Goal: Task Accomplishment & Management: Manage account settings

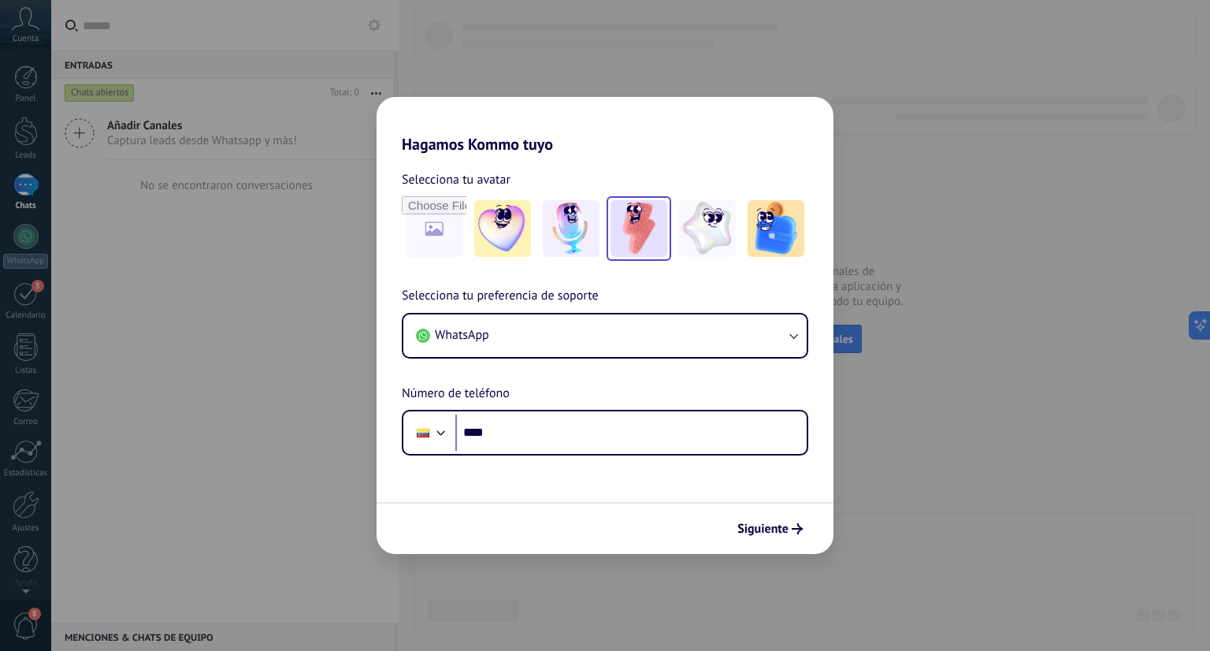
click at [637, 237] on img at bounding box center [639, 228] width 57 height 57
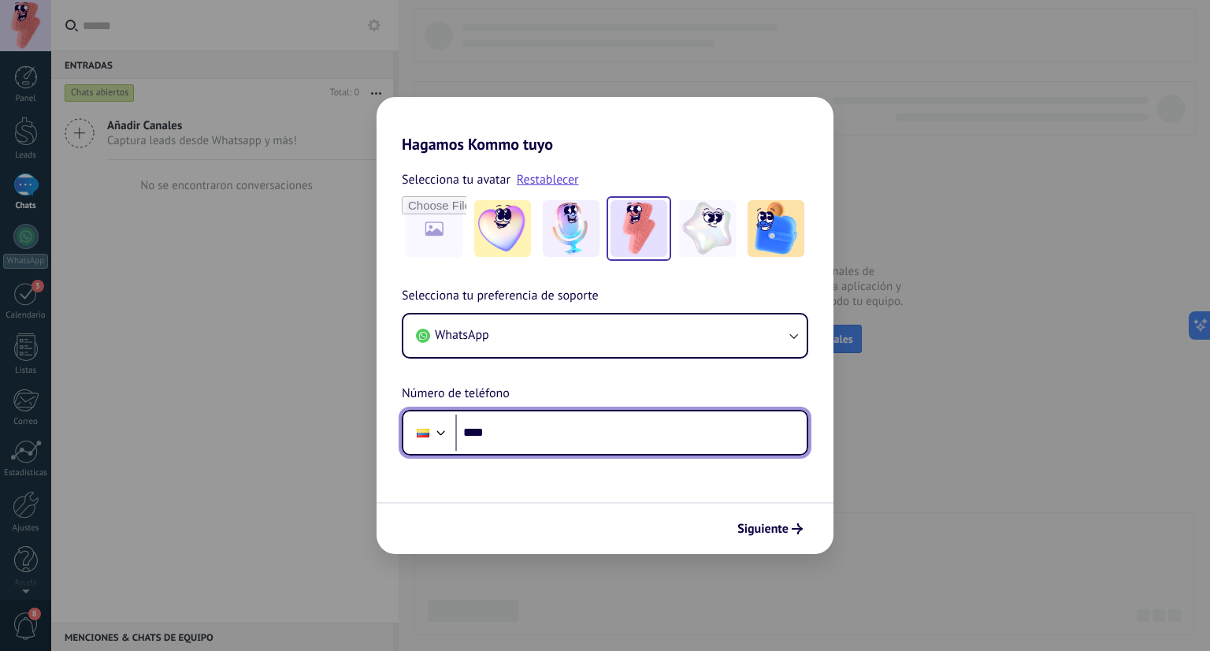
click at [545, 433] on input "****" at bounding box center [630, 433] width 351 height 36
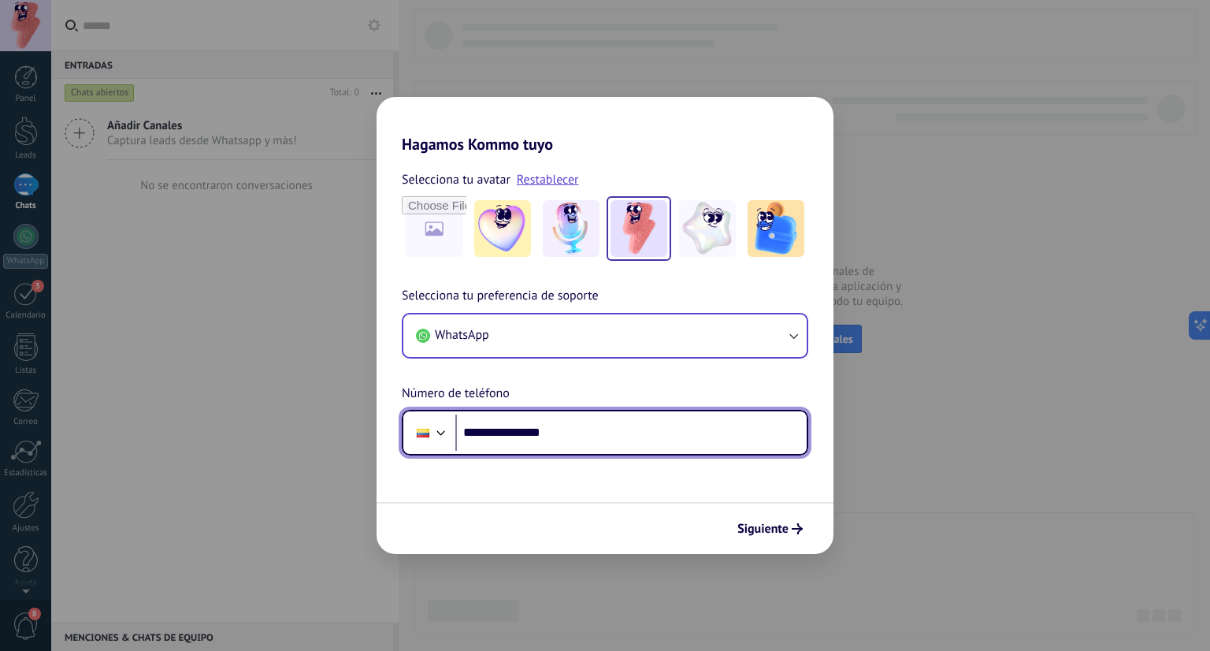
type input "**********"
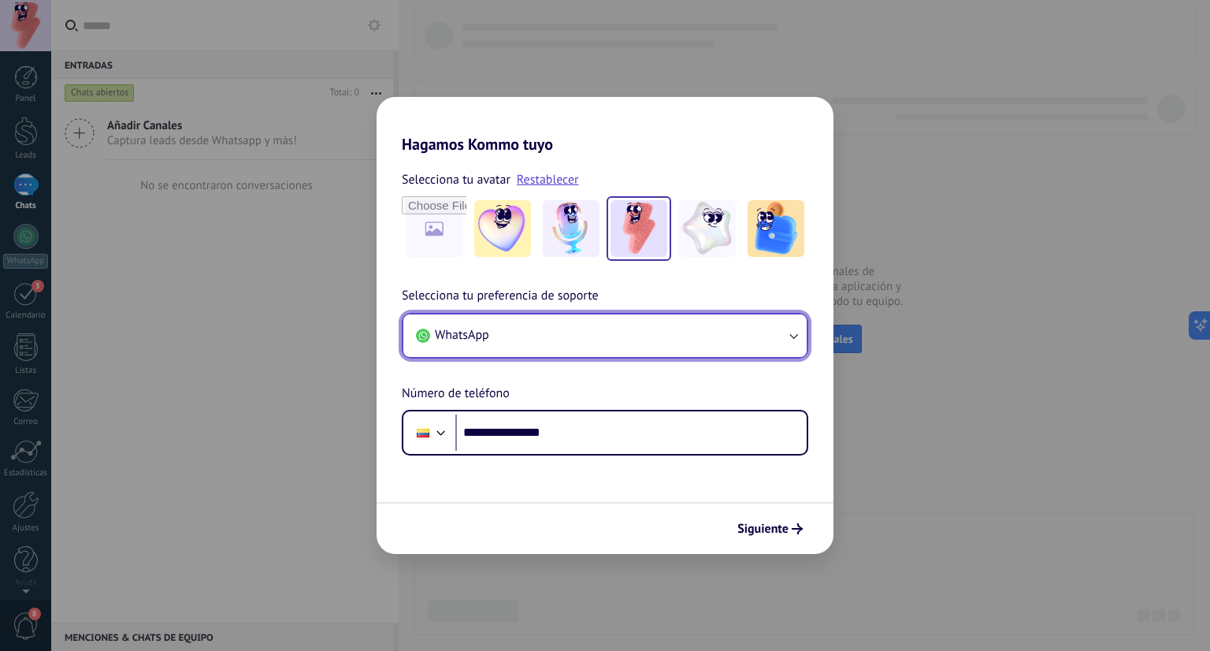
click at [610, 333] on button "WhatsApp" at bounding box center [604, 335] width 403 height 43
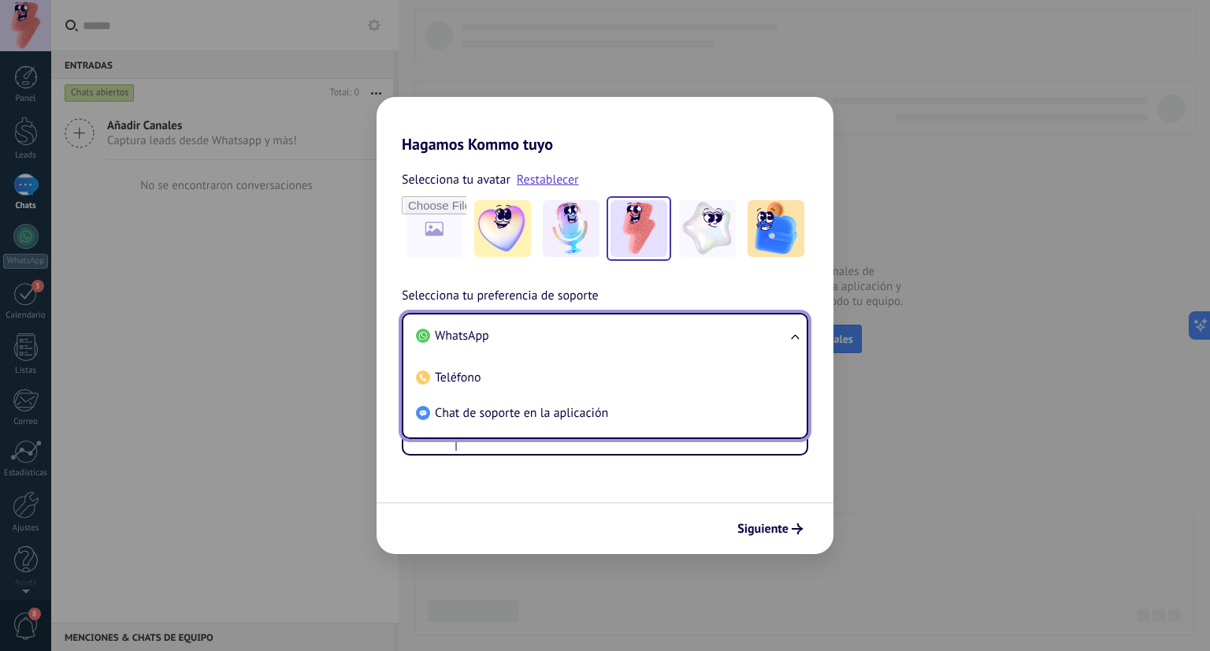
click at [610, 333] on li "WhatsApp" at bounding box center [602, 335] width 385 height 35
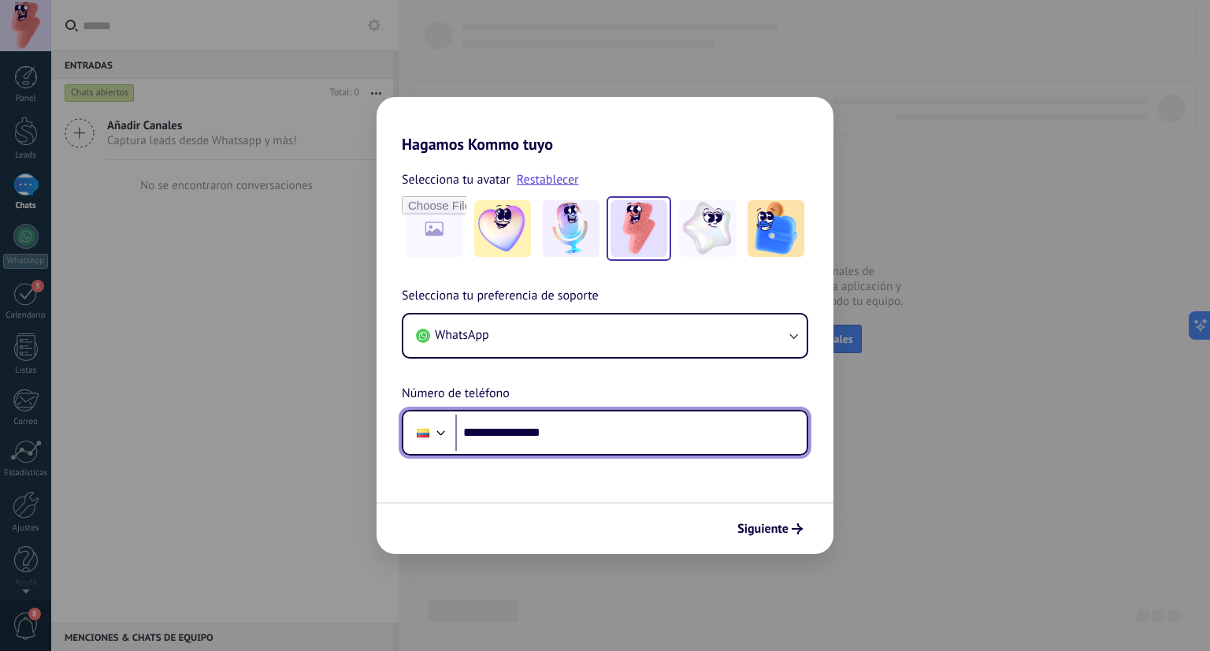
click at [588, 436] on input "**********" at bounding box center [630, 433] width 351 height 36
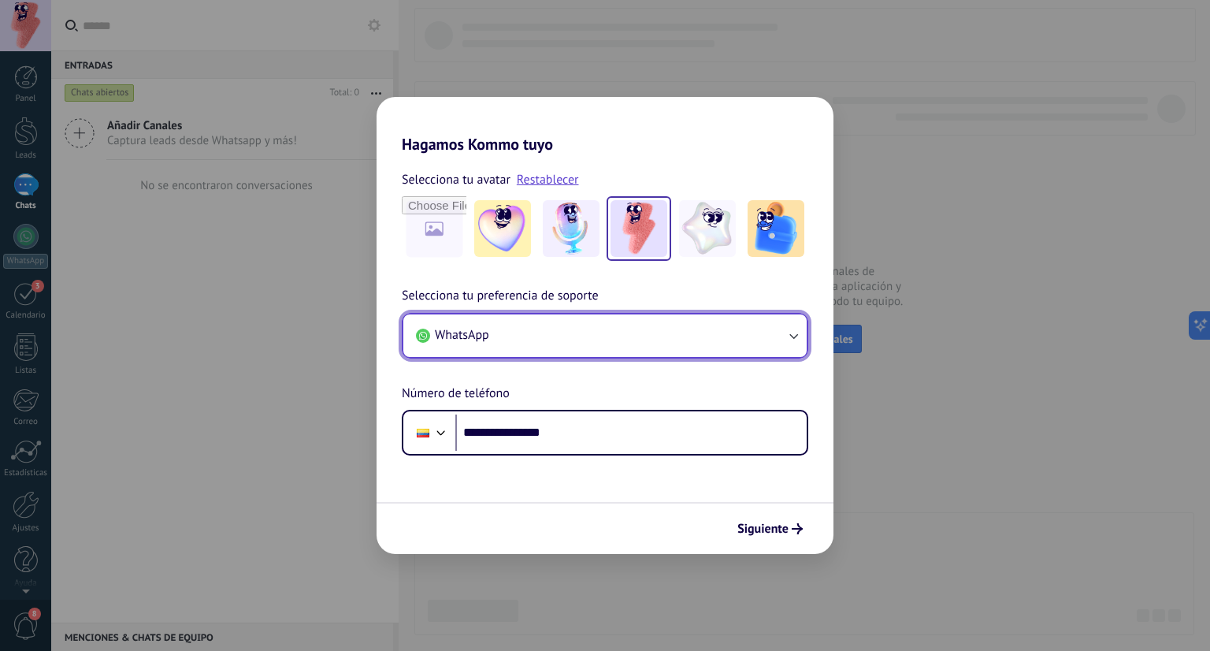
click at [636, 325] on button "WhatsApp" at bounding box center [604, 335] width 403 height 43
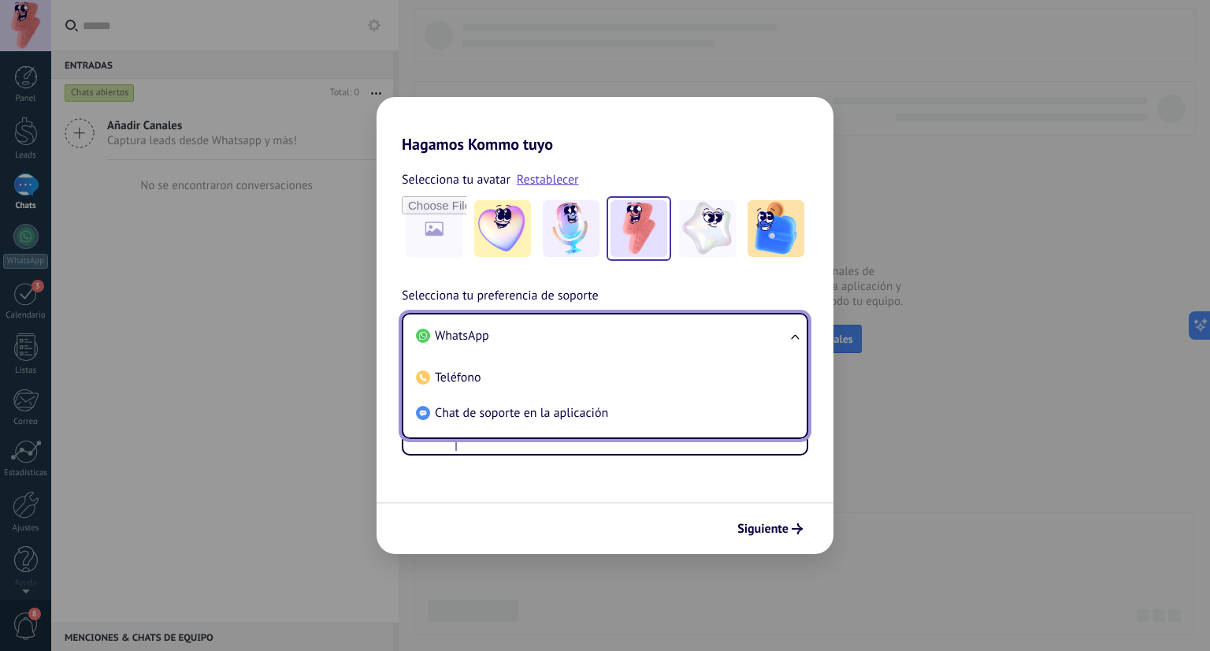
click at [615, 340] on li "WhatsApp" at bounding box center [602, 335] width 385 height 35
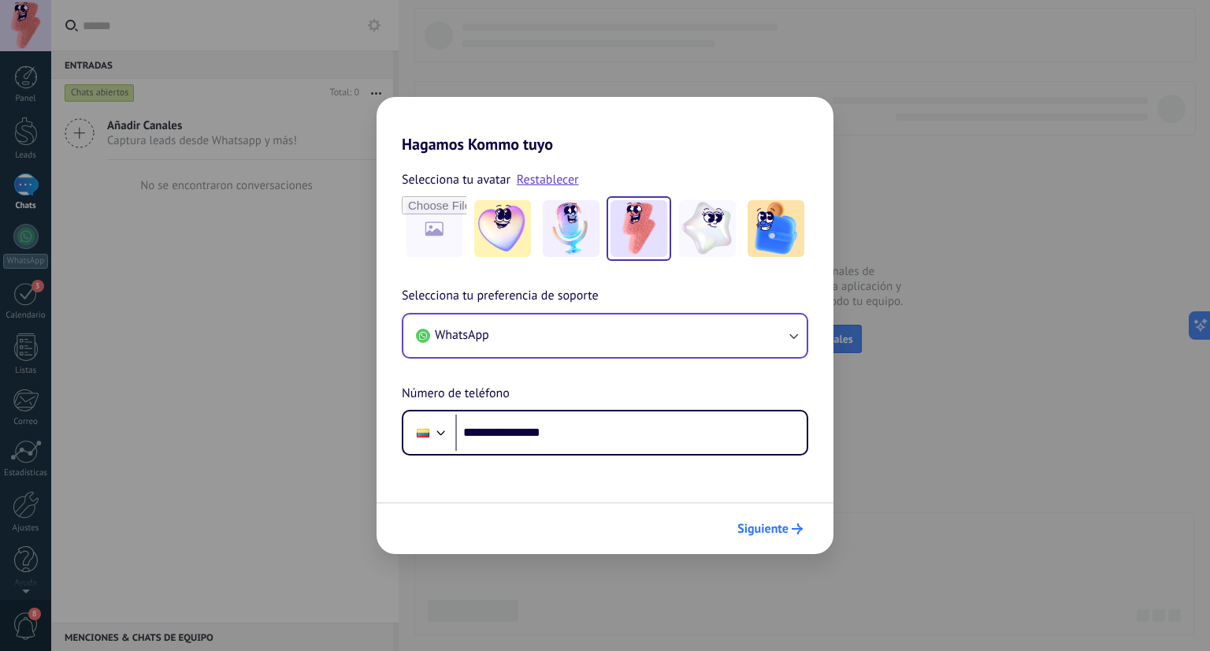
click at [782, 534] on span "Siguiente" at bounding box center [763, 528] width 51 height 11
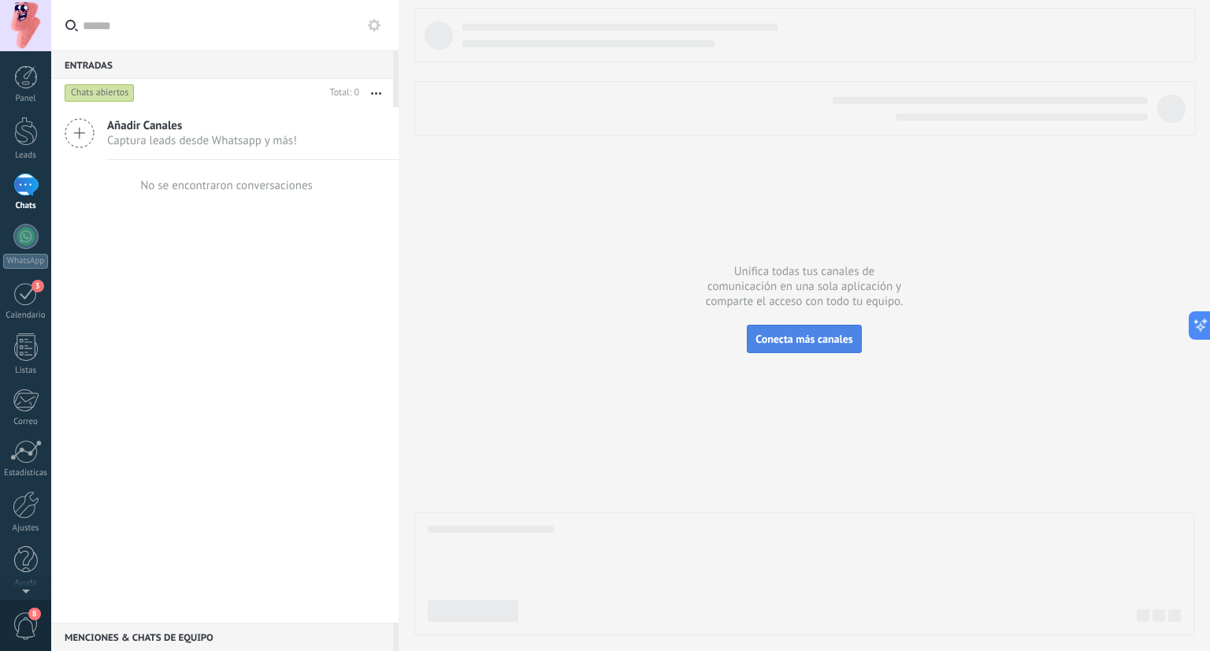
click at [785, 333] on span "Conecta más canales" at bounding box center [804, 339] width 97 height 14
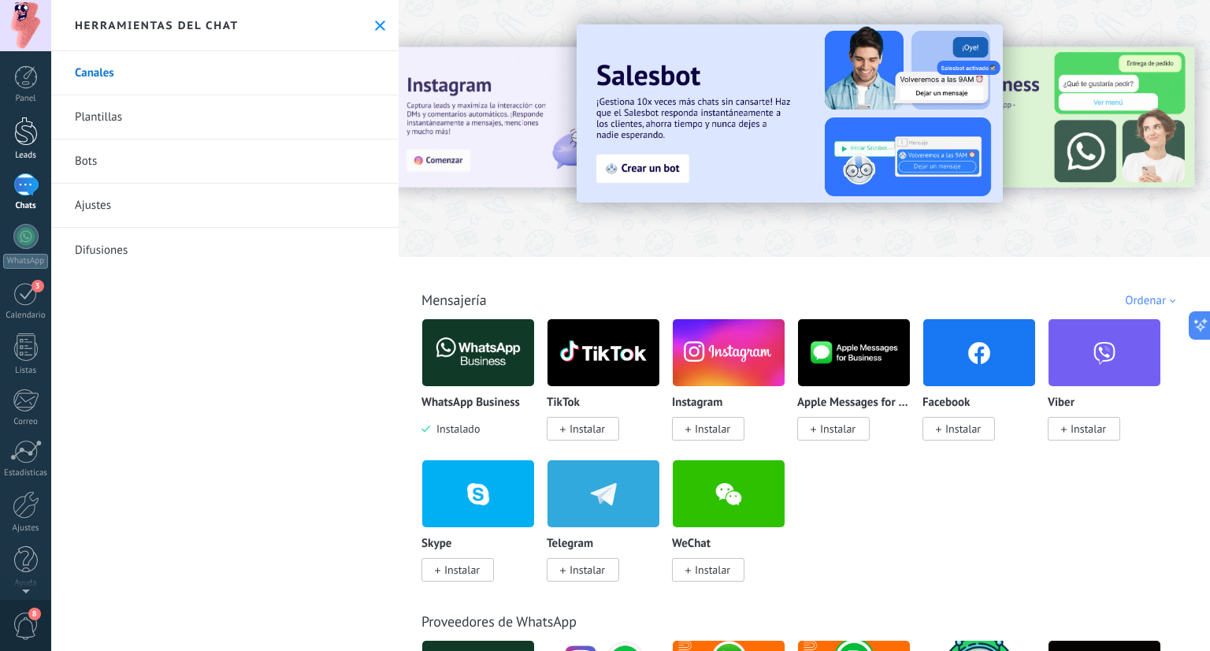
click at [21, 144] on div at bounding box center [26, 131] width 24 height 29
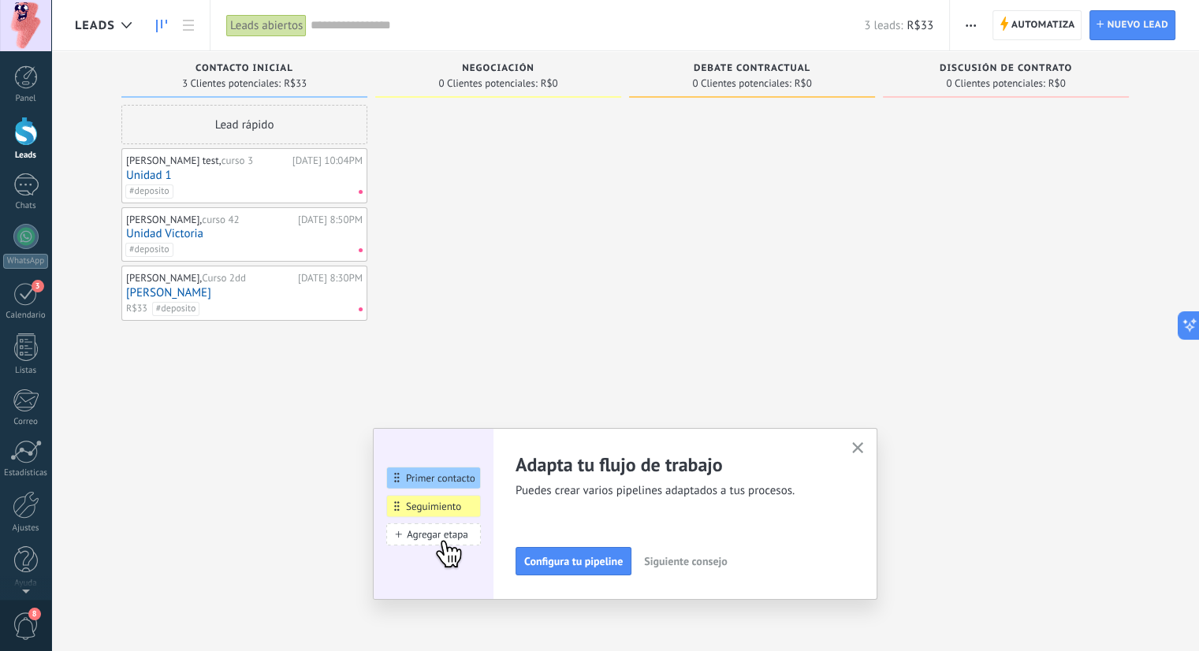
click at [181, 179] on link "Unidad 1" at bounding box center [244, 175] width 236 height 13
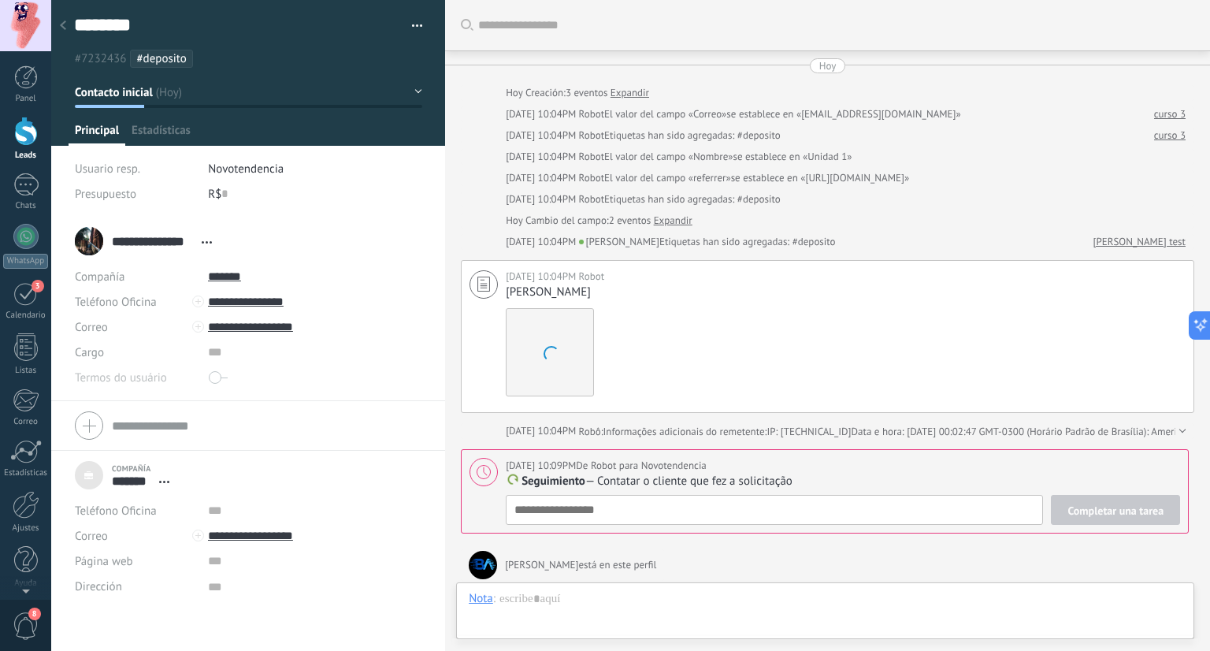
scroll to position [156, 0]
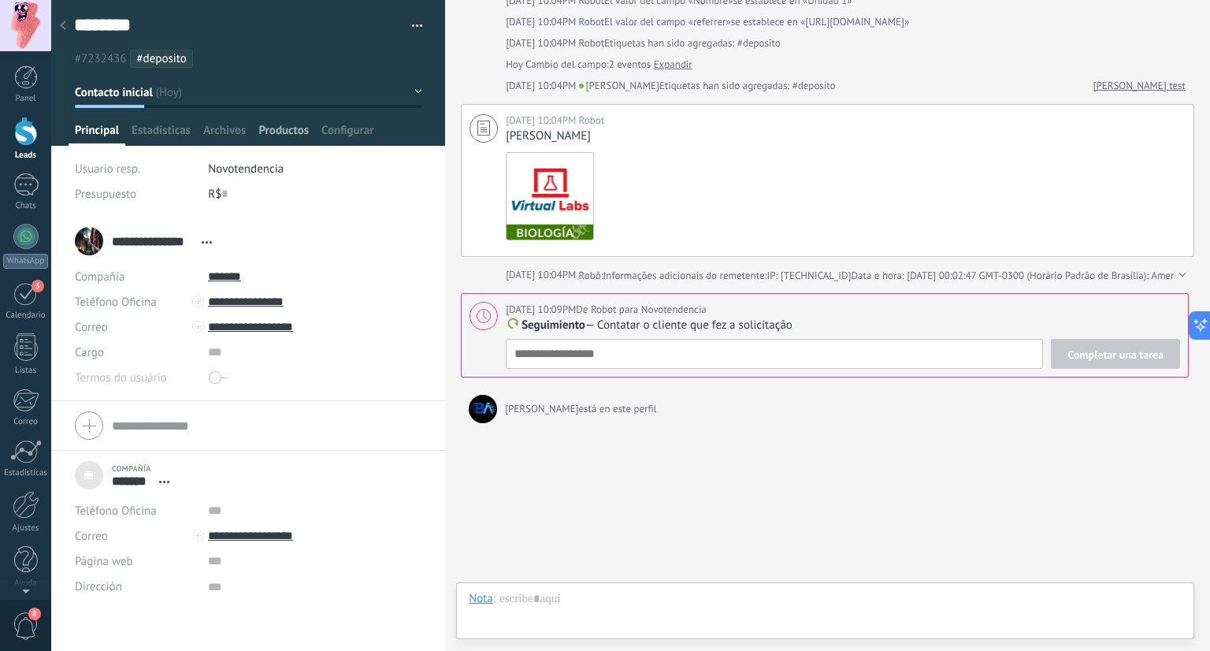
drag, startPoint x: 181, startPoint y: 179, endPoint x: 283, endPoint y: 133, distance: 111.5
click at [181, 179] on div "Usuario resp." at bounding box center [135, 168] width 121 height 25
click at [546, 201] on img at bounding box center [550, 196] width 87 height 87
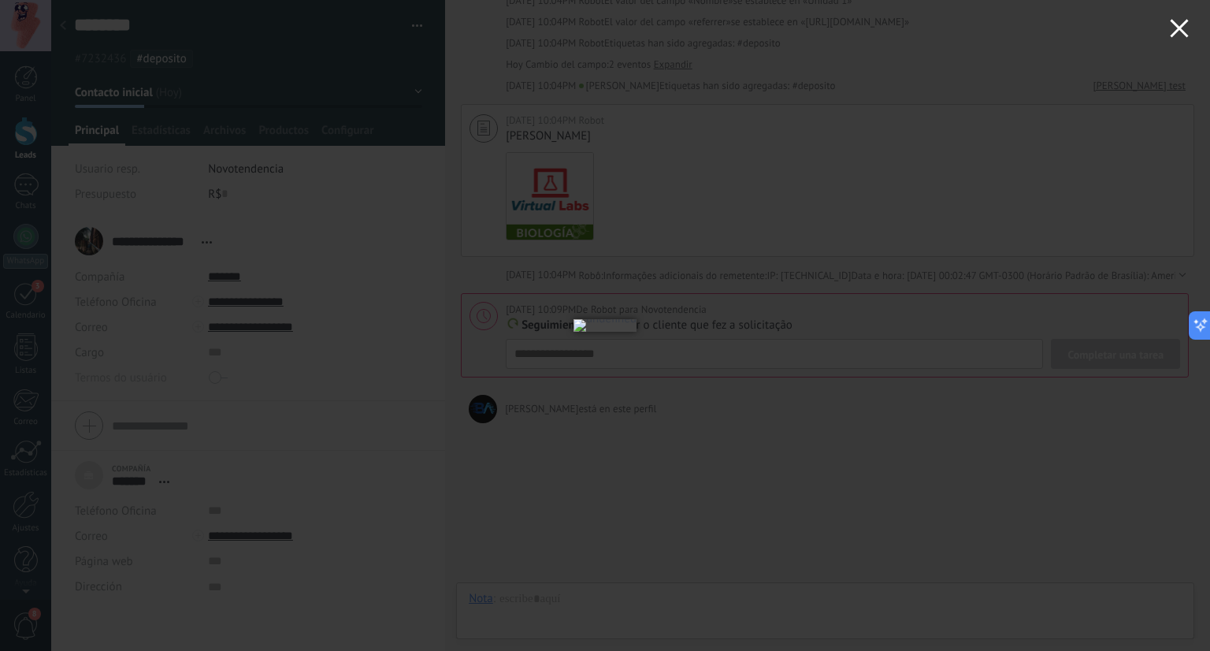
click at [1176, 36] on icon "button" at bounding box center [1179, 28] width 19 height 19
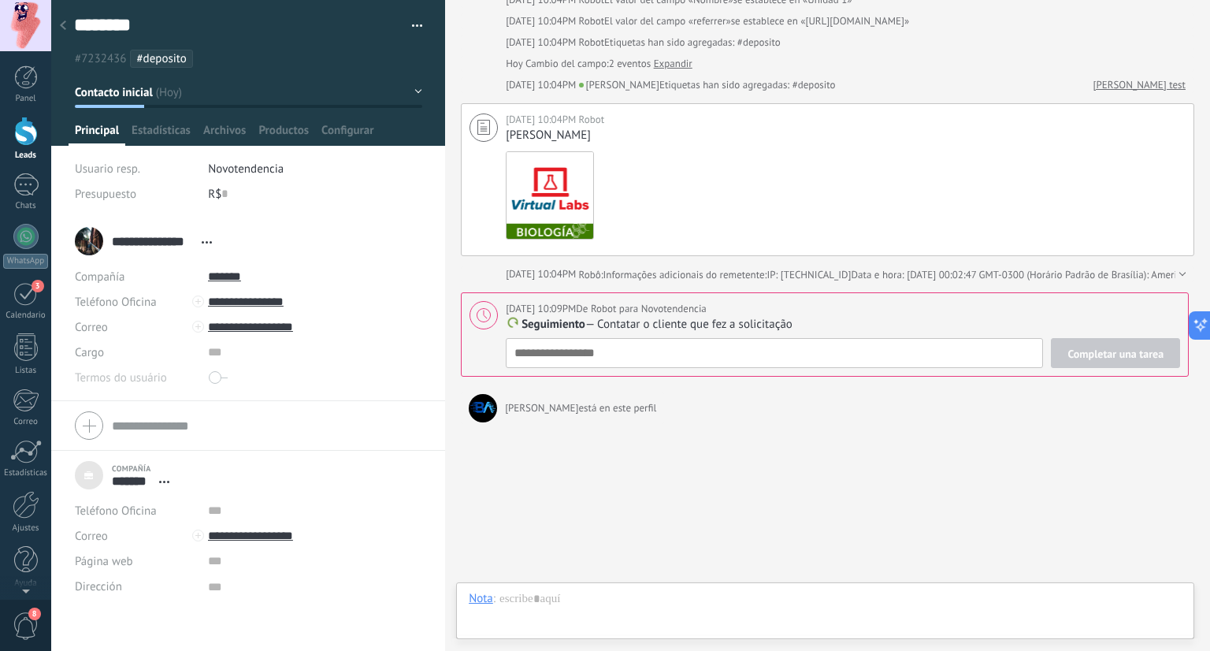
scroll to position [188, 0]
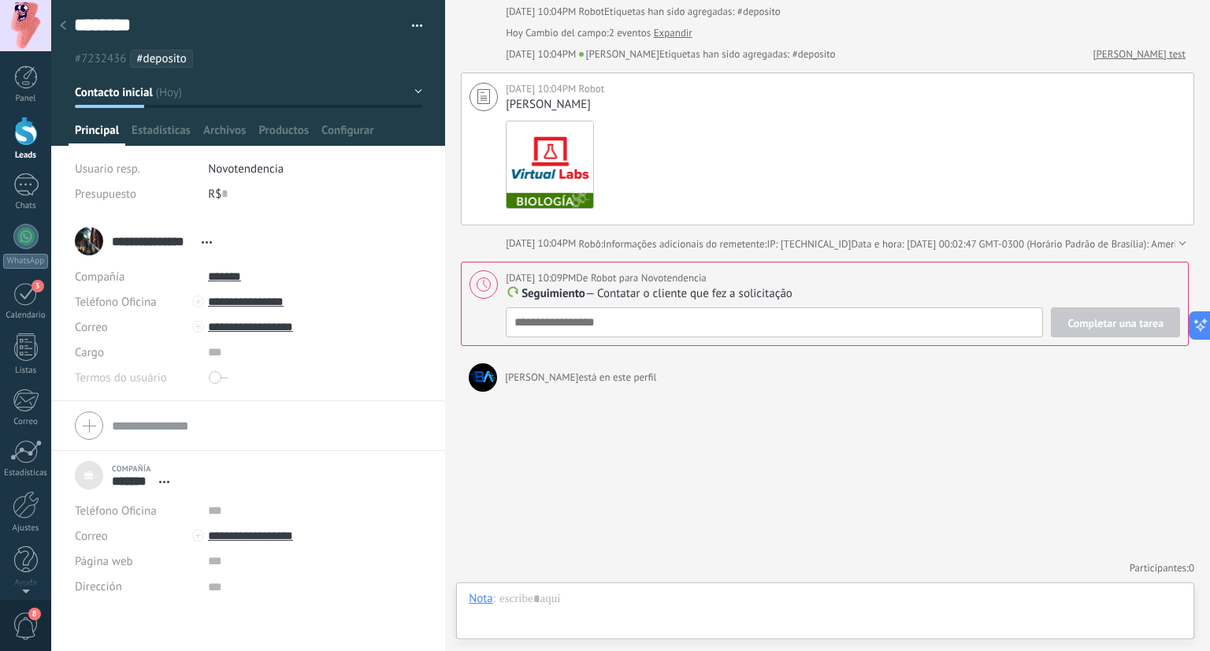
click at [202, 183] on div "Presupuesto R$ 0" at bounding box center [249, 193] width 348 height 25
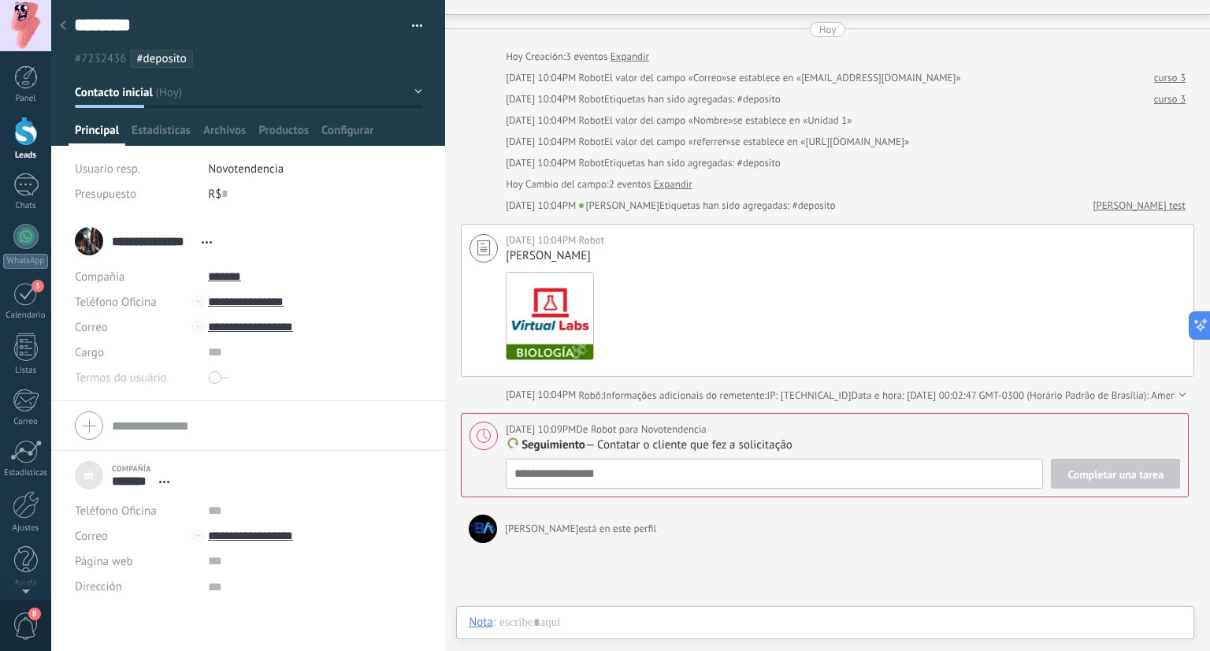
scroll to position [1, 0]
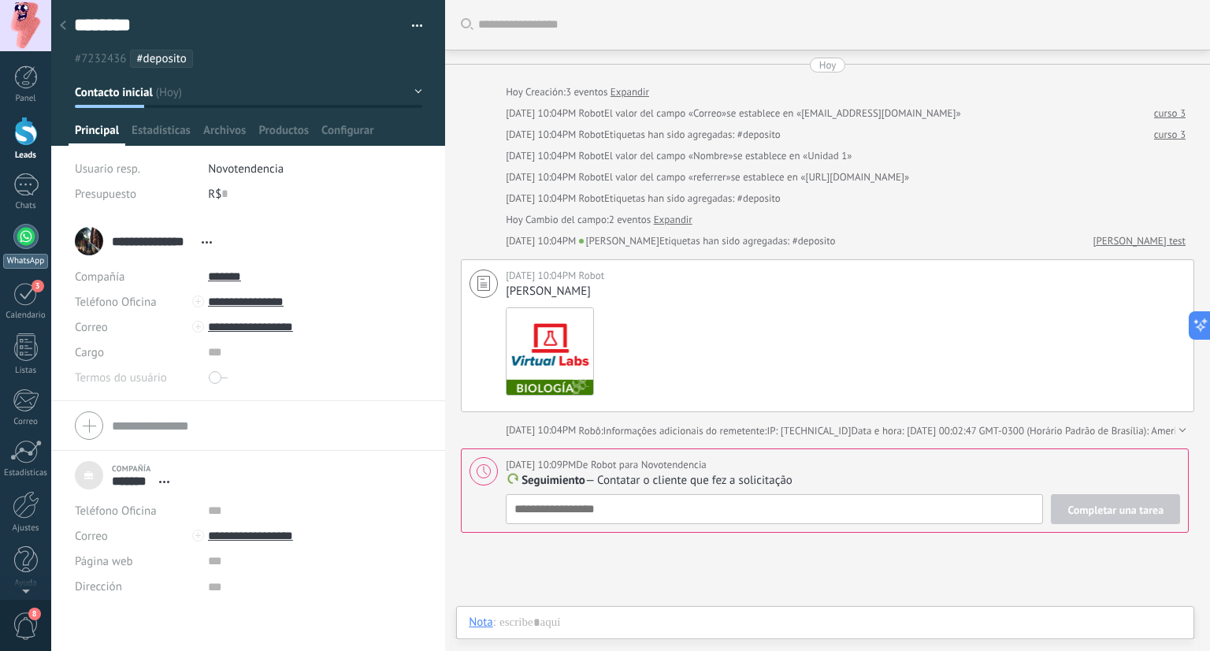
click at [20, 247] on div at bounding box center [25, 236] width 25 height 25
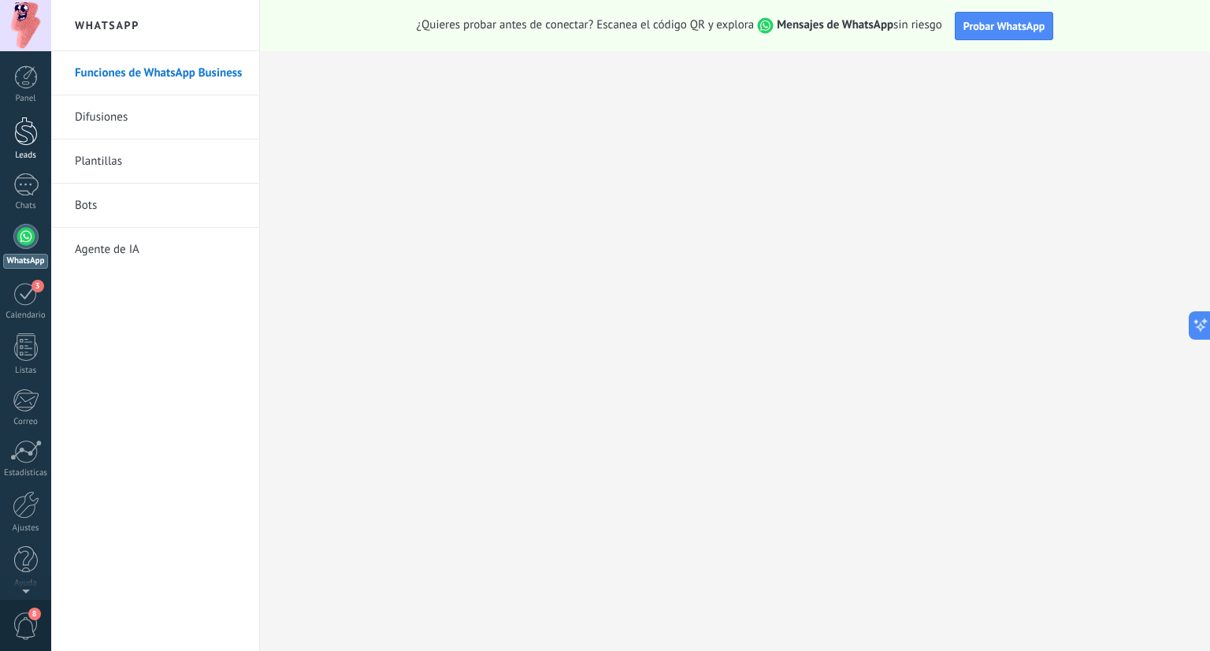
click at [28, 138] on div at bounding box center [26, 131] width 24 height 29
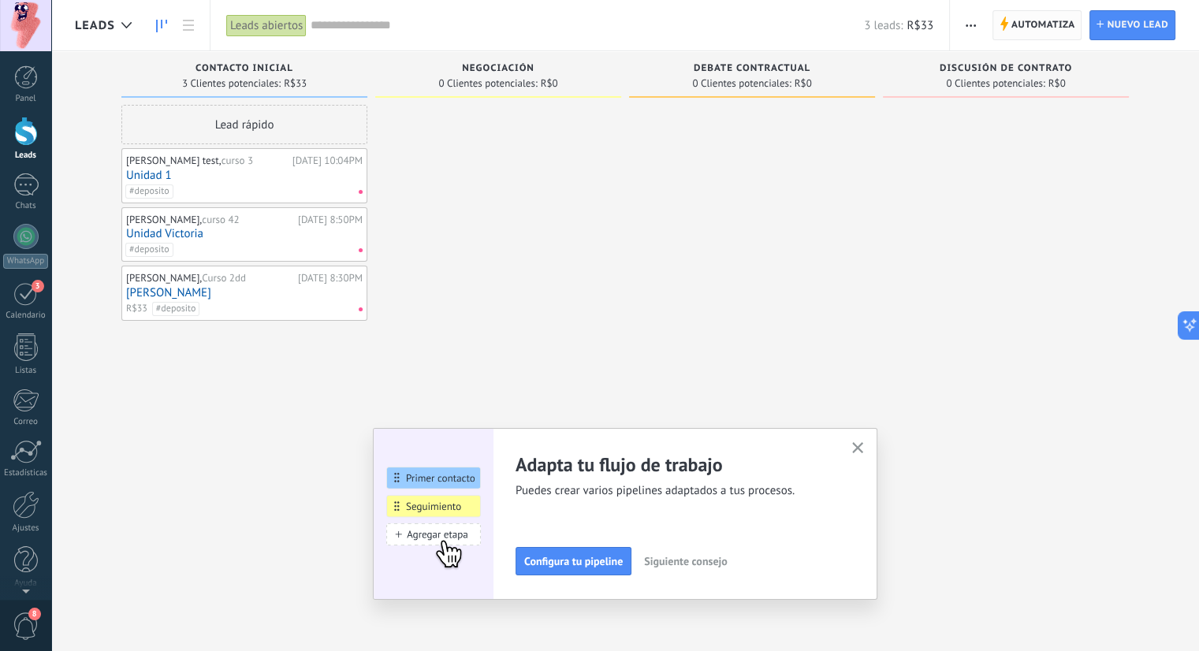
click at [1028, 27] on span "Automatiza" at bounding box center [1043, 25] width 64 height 28
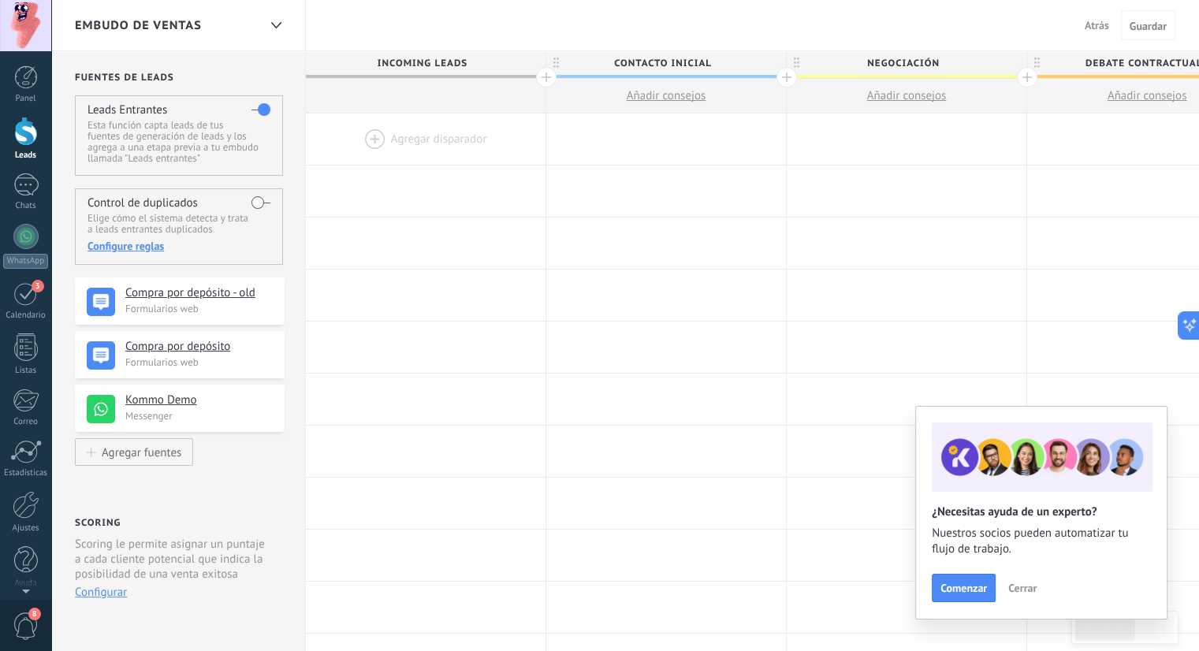
click at [1021, 591] on span "Cerrar" at bounding box center [1022, 587] width 28 height 11
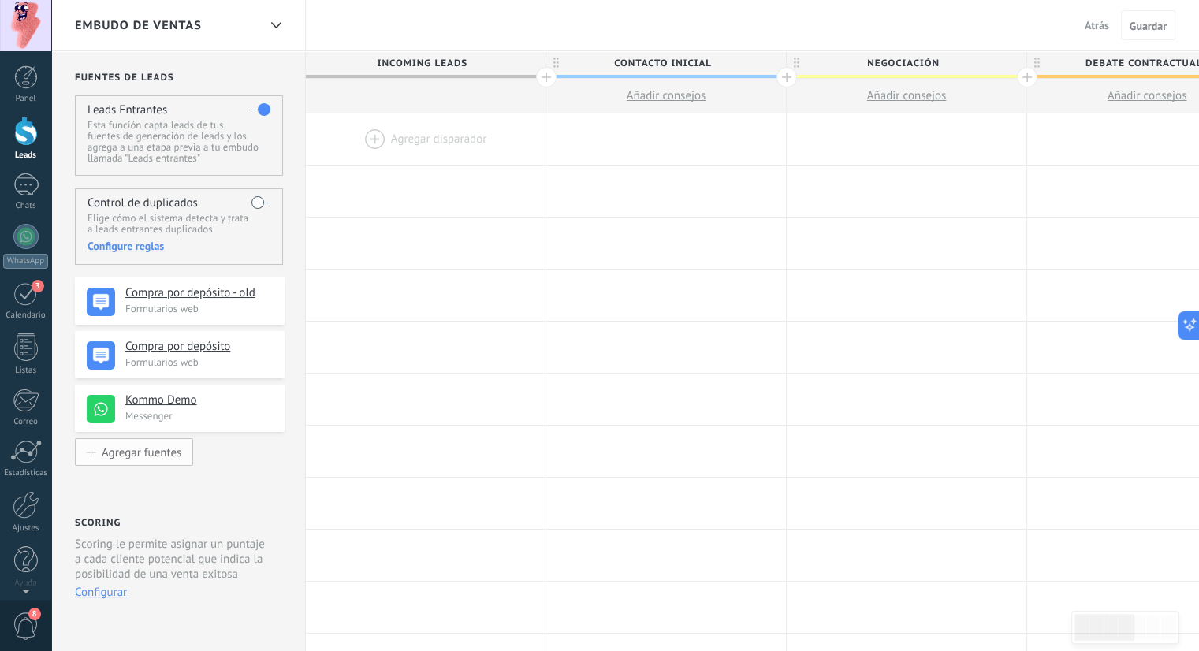
click at [121, 449] on div "Agregar fuentes" at bounding box center [142, 451] width 80 height 13
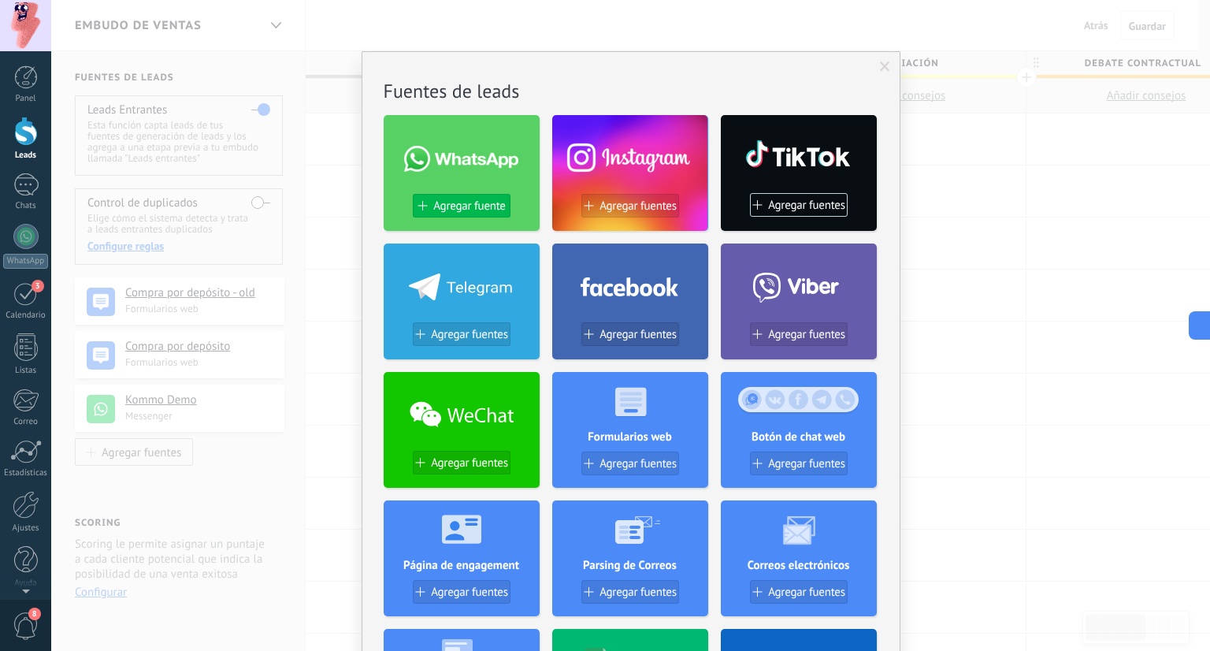
click at [461, 204] on span "Agregar fuente" at bounding box center [469, 205] width 72 height 13
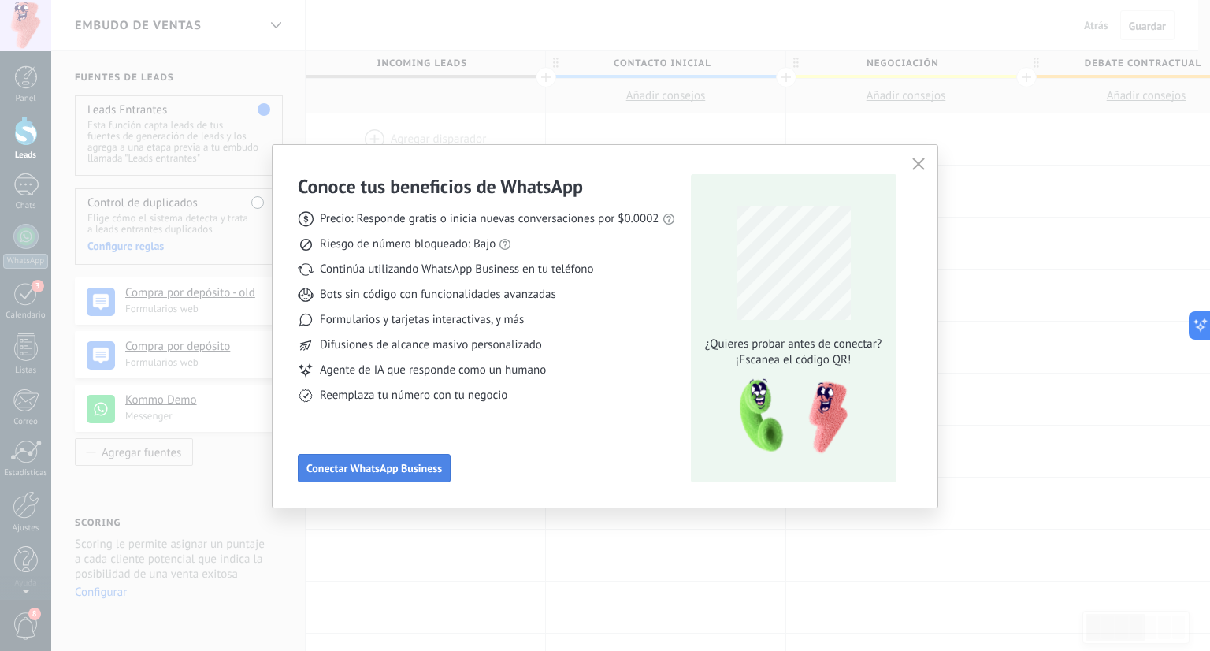
click at [415, 474] on span "Conectar WhatsApp Business" at bounding box center [375, 468] width 136 height 11
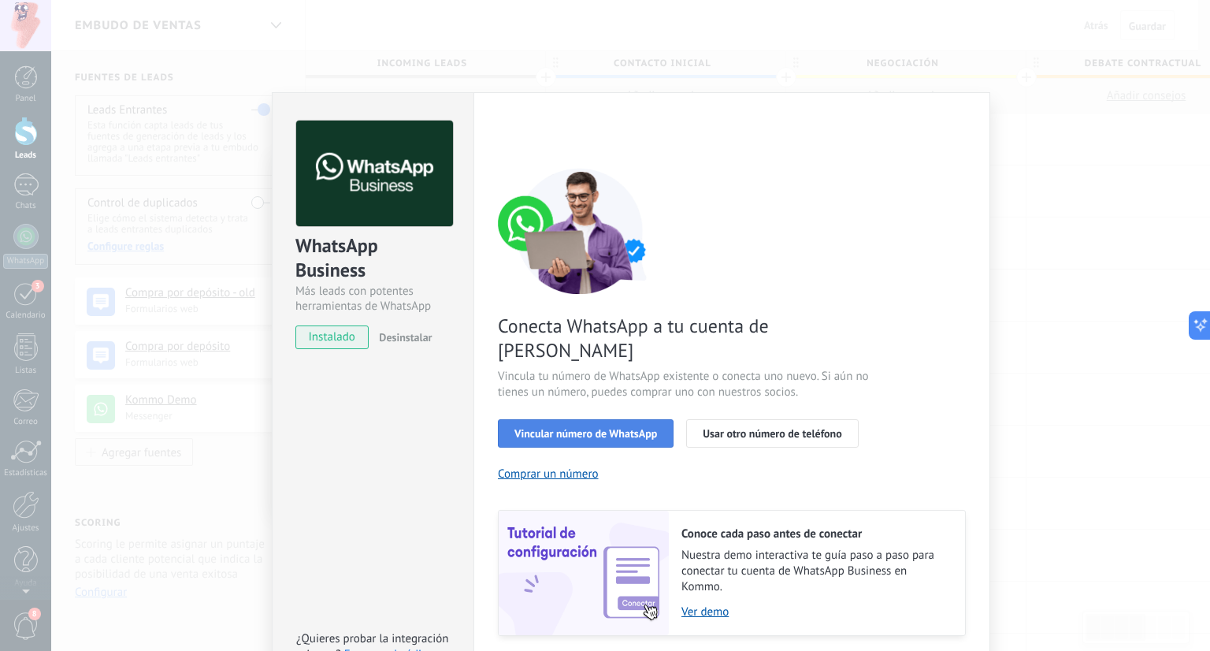
click at [595, 428] on span "Vincular número de WhatsApp" at bounding box center [586, 433] width 143 height 11
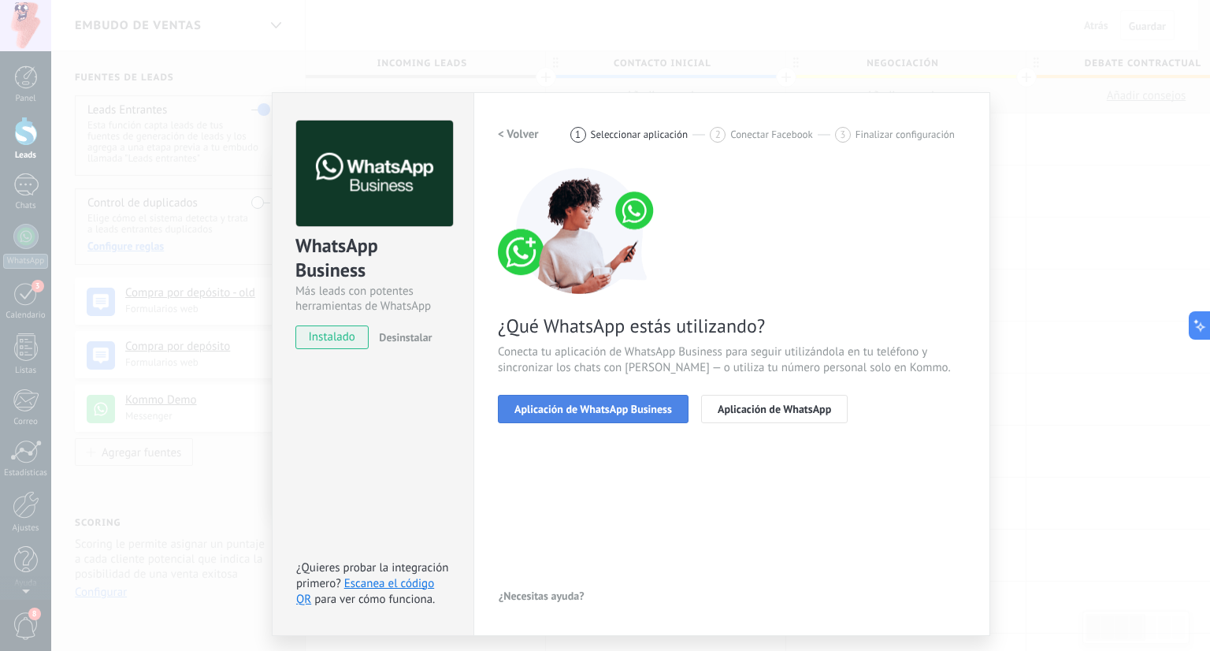
click at [618, 408] on span "Aplicación de WhatsApp Business" at bounding box center [594, 408] width 158 height 11
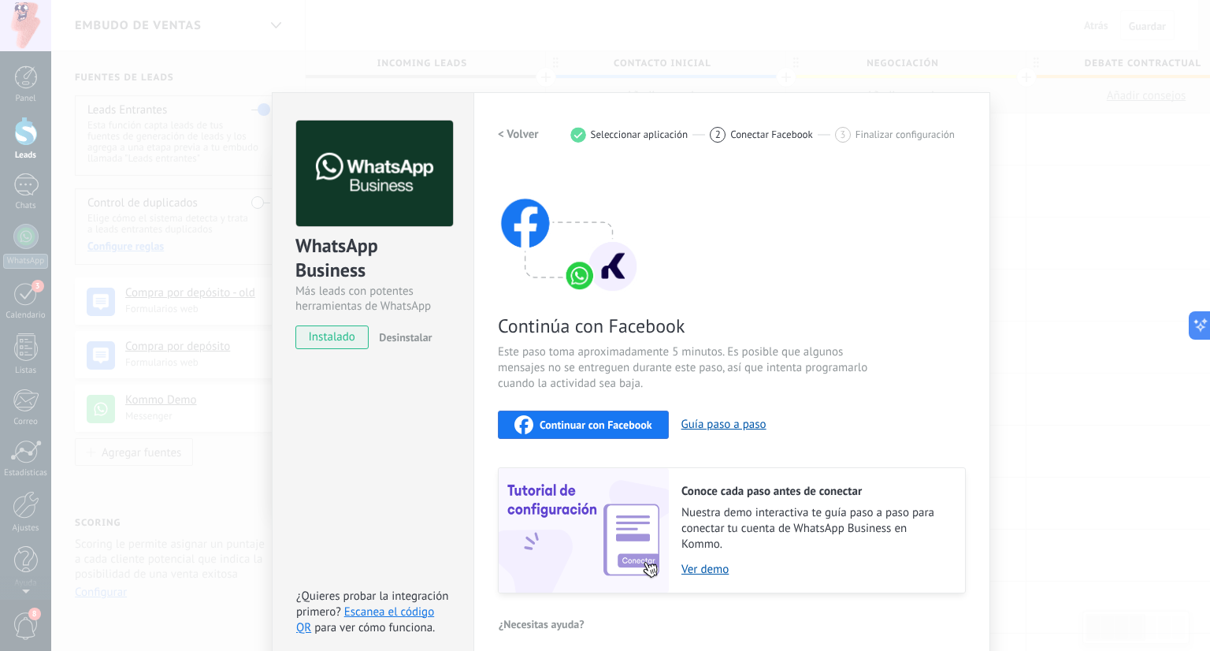
scroll to position [12, 0]
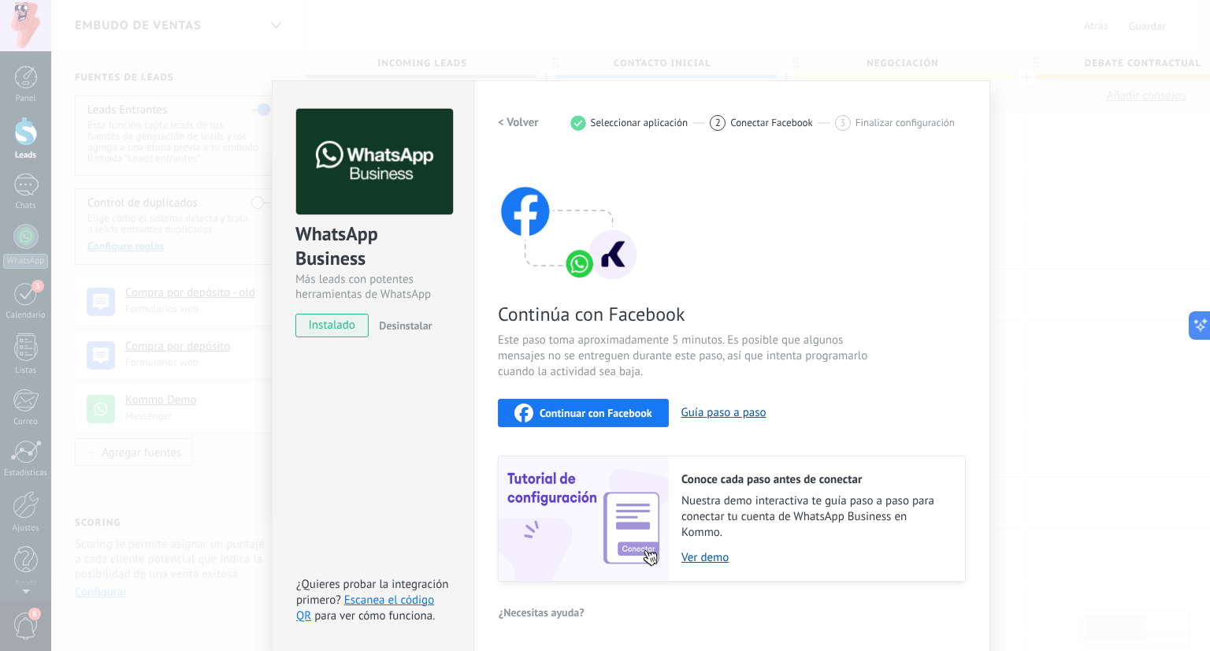
click at [501, 123] on h2 "< Volver" at bounding box center [518, 122] width 41 height 15
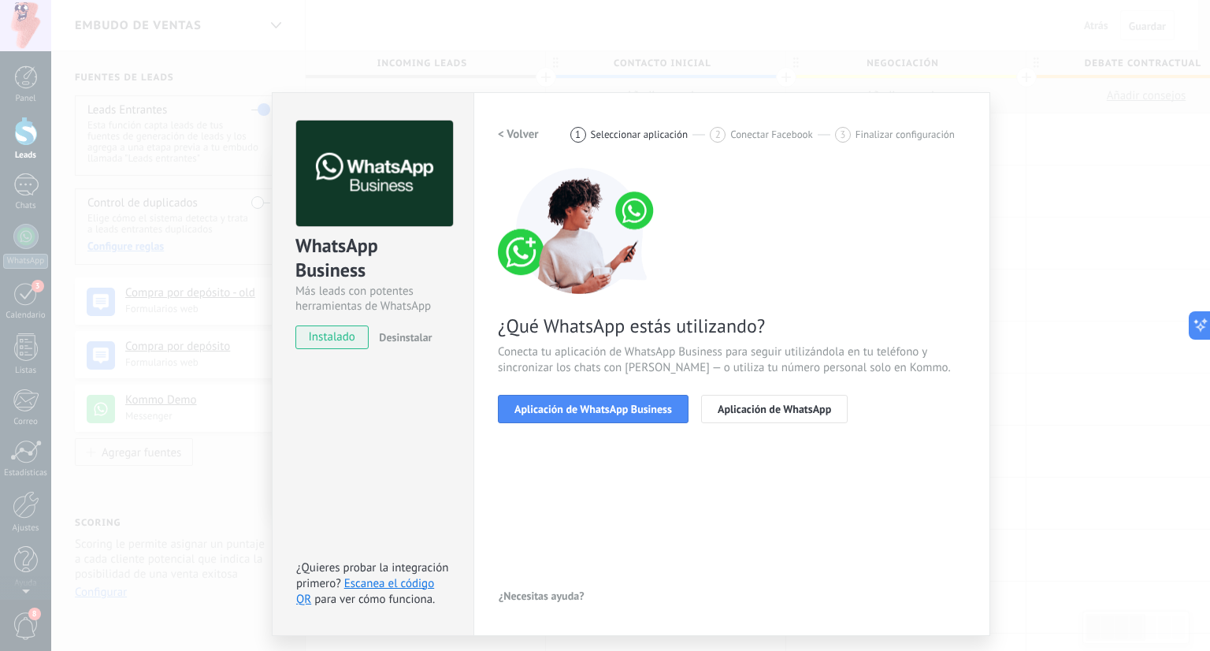
scroll to position [0, 0]
click at [504, 136] on h2 "< Volver" at bounding box center [518, 134] width 41 height 15
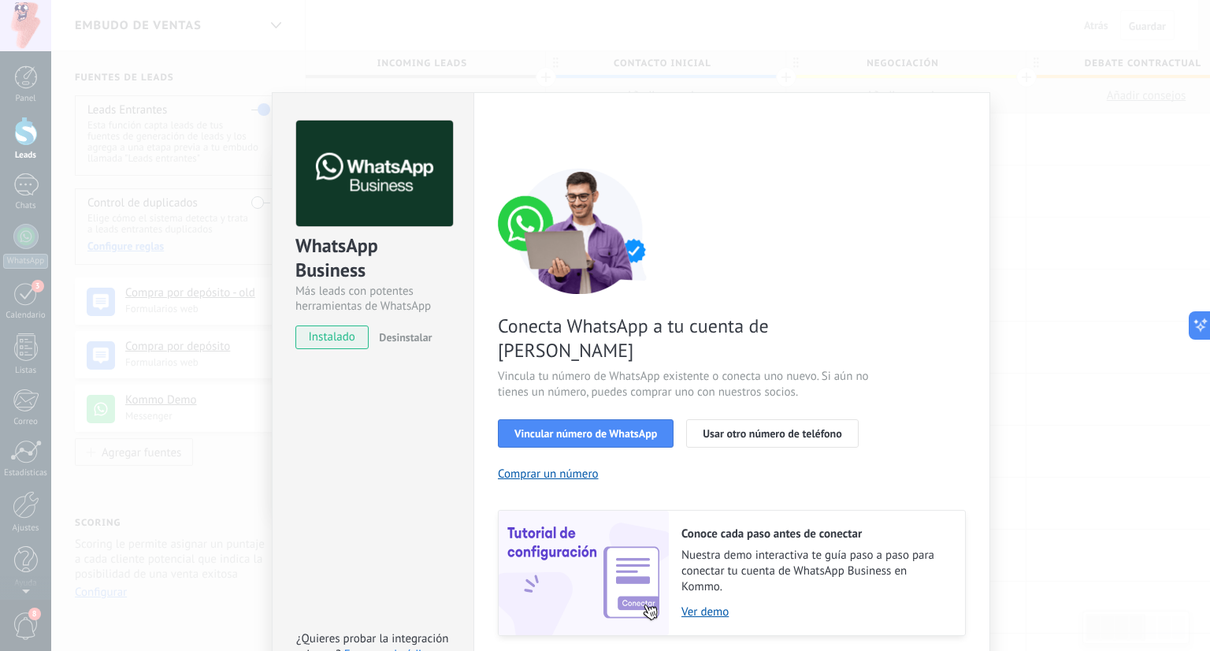
scroll to position [30, 0]
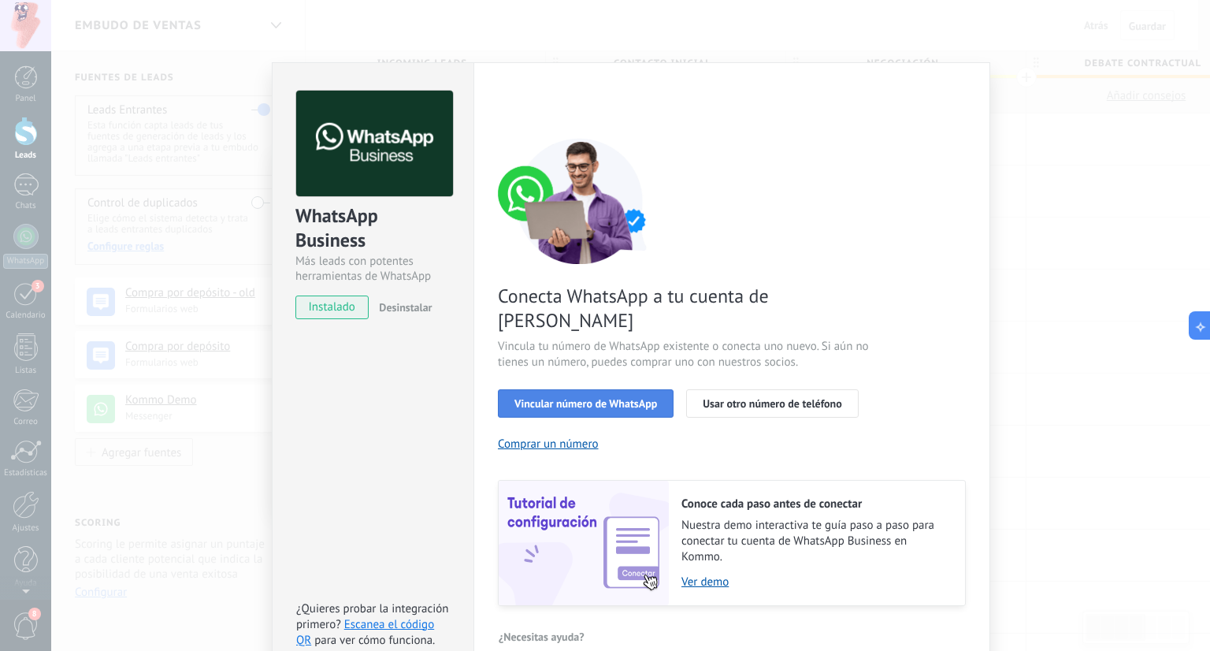
click at [579, 398] on span "Vincular número de WhatsApp" at bounding box center [586, 403] width 143 height 11
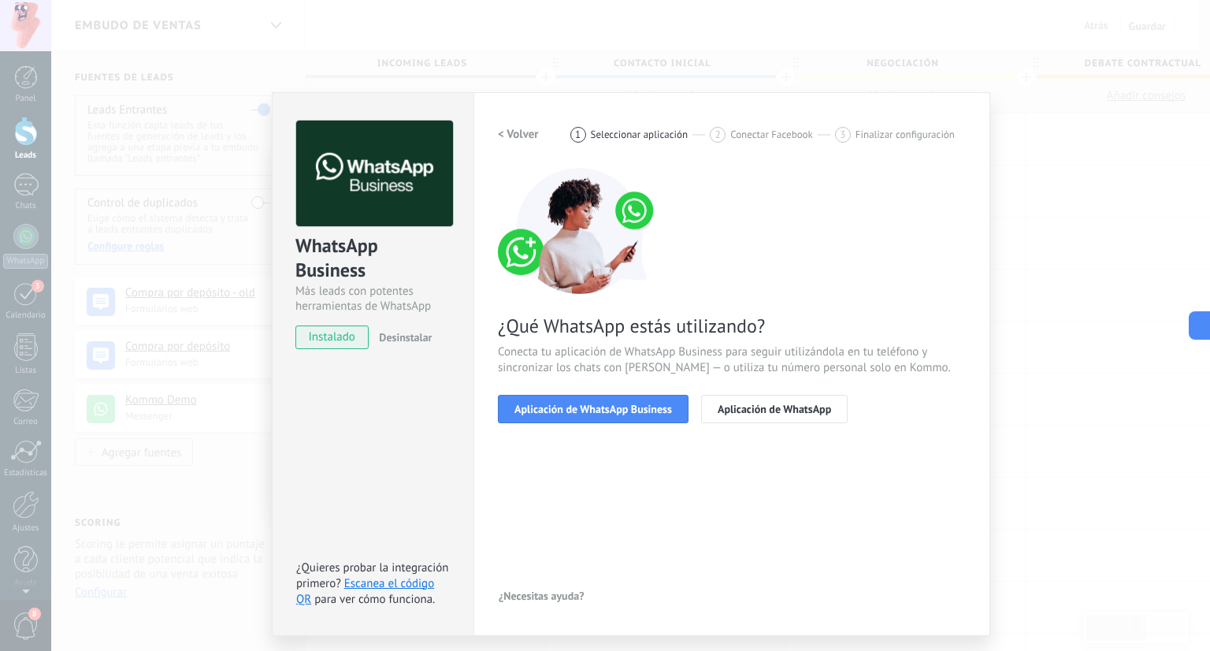
scroll to position [0, 0]
click at [587, 407] on span "Aplicación de WhatsApp Business" at bounding box center [594, 408] width 158 height 11
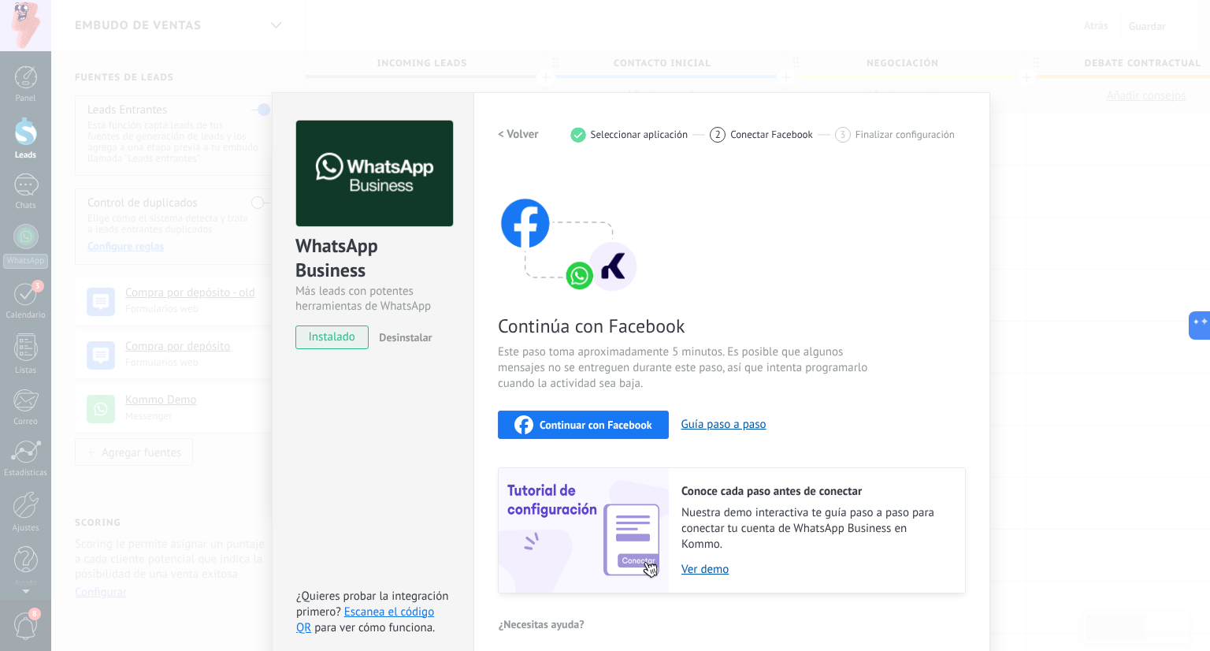
scroll to position [12, 0]
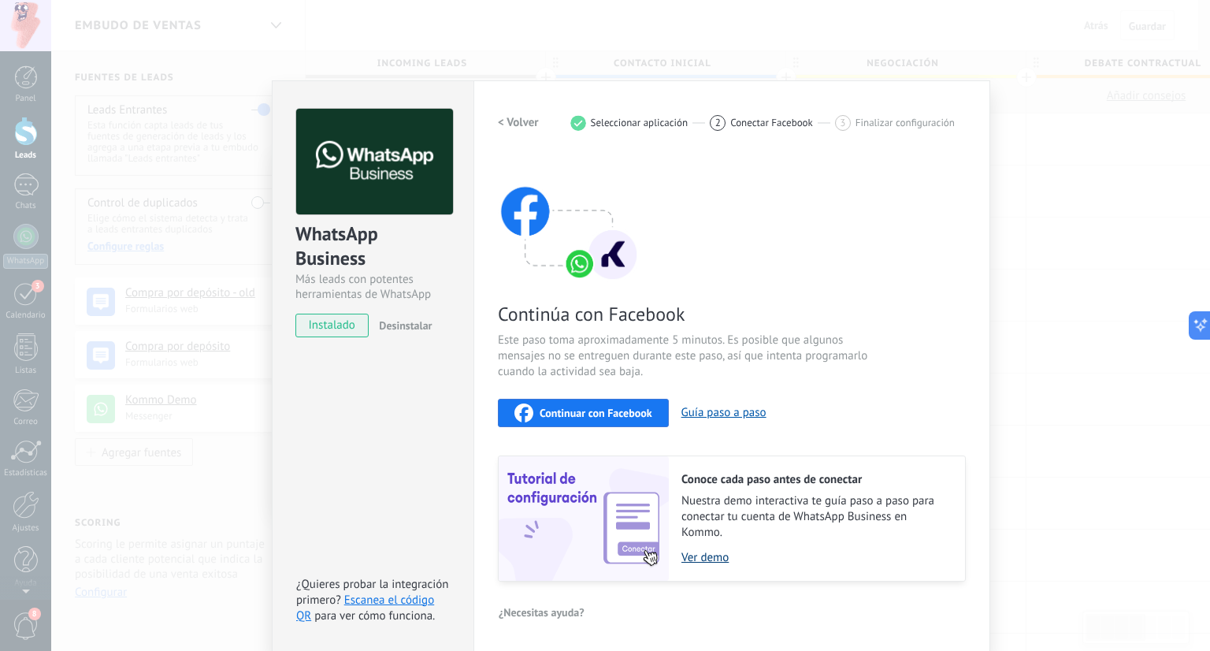
click at [716, 560] on link "Ver demo" at bounding box center [816, 557] width 268 height 15
click at [576, 415] on span "Continuar con Facebook" at bounding box center [596, 412] width 113 height 11
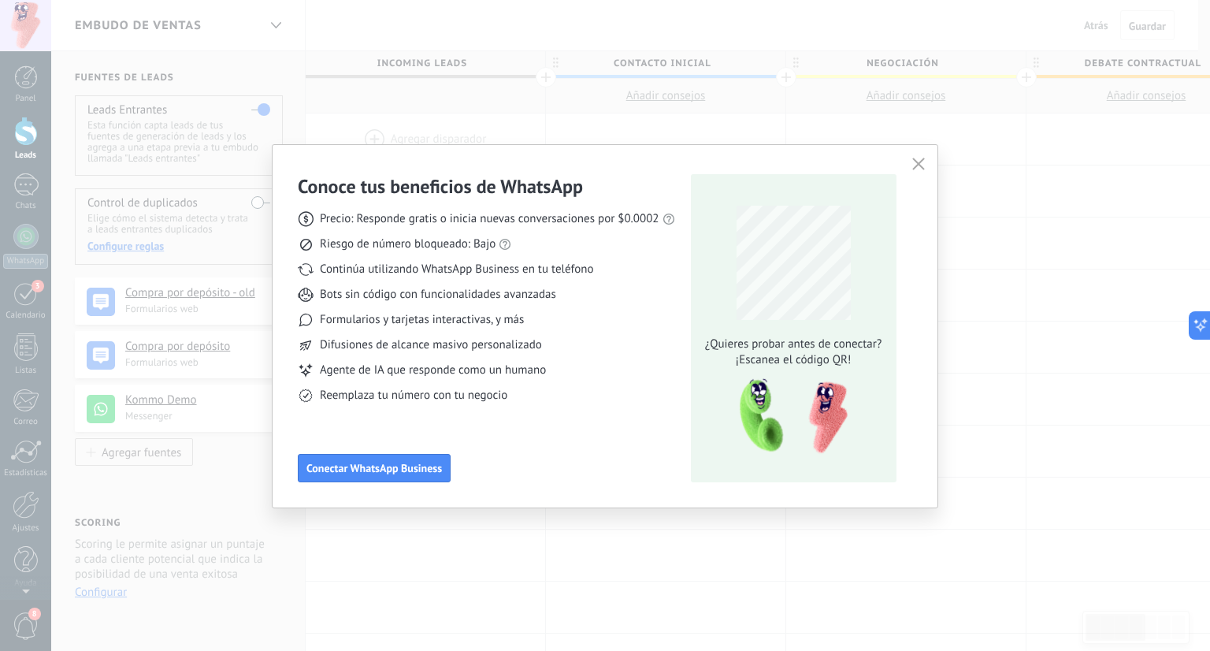
scroll to position [0, 0]
click at [424, 270] on span "Continúa utilizando WhatsApp Business en tu teléfono" at bounding box center [456, 270] width 273 height 16
click at [922, 167] on use "button" at bounding box center [919, 164] width 12 height 12
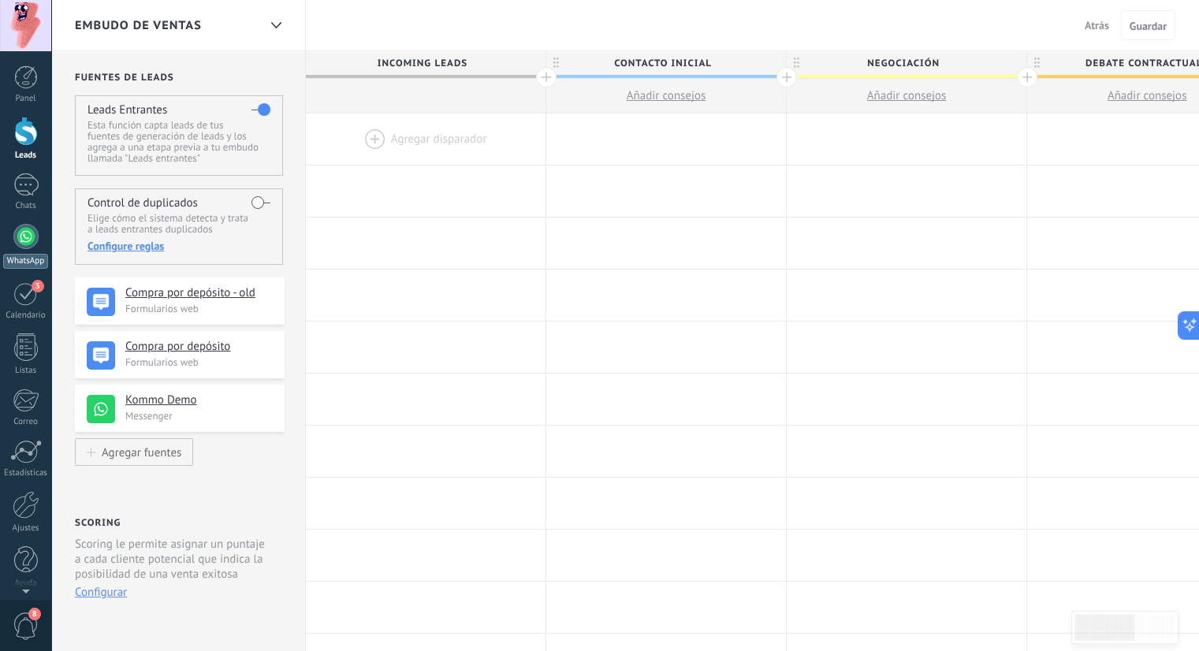
click at [26, 244] on div at bounding box center [25, 236] width 25 height 25
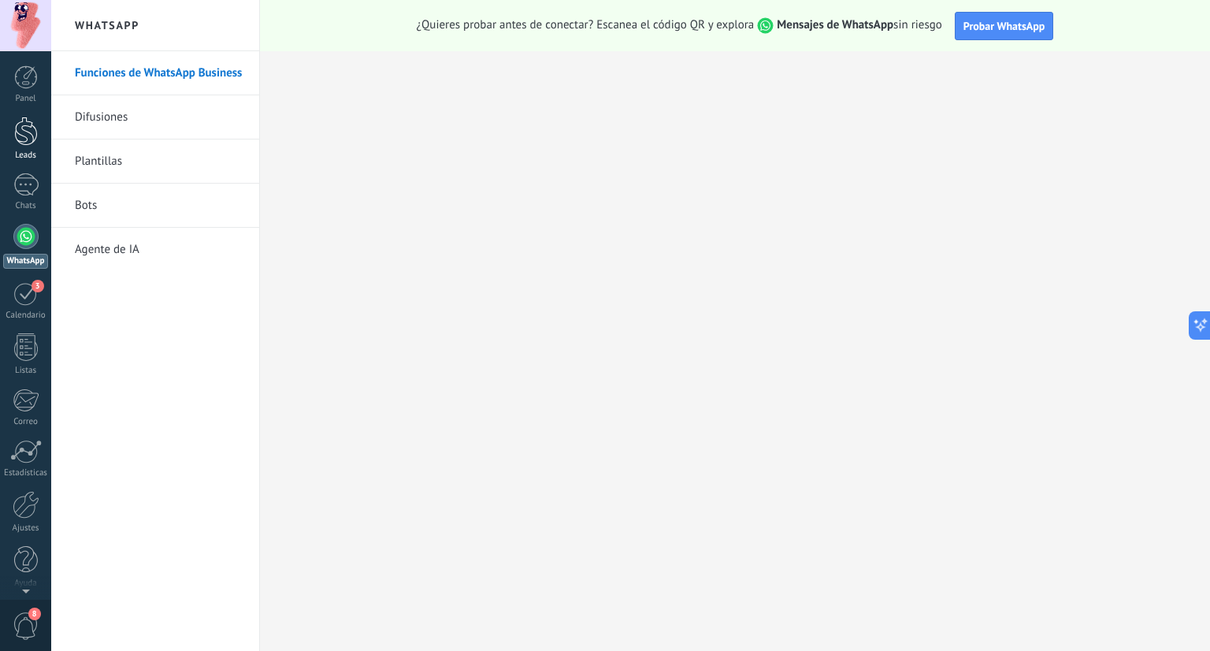
click at [27, 135] on div at bounding box center [26, 131] width 24 height 29
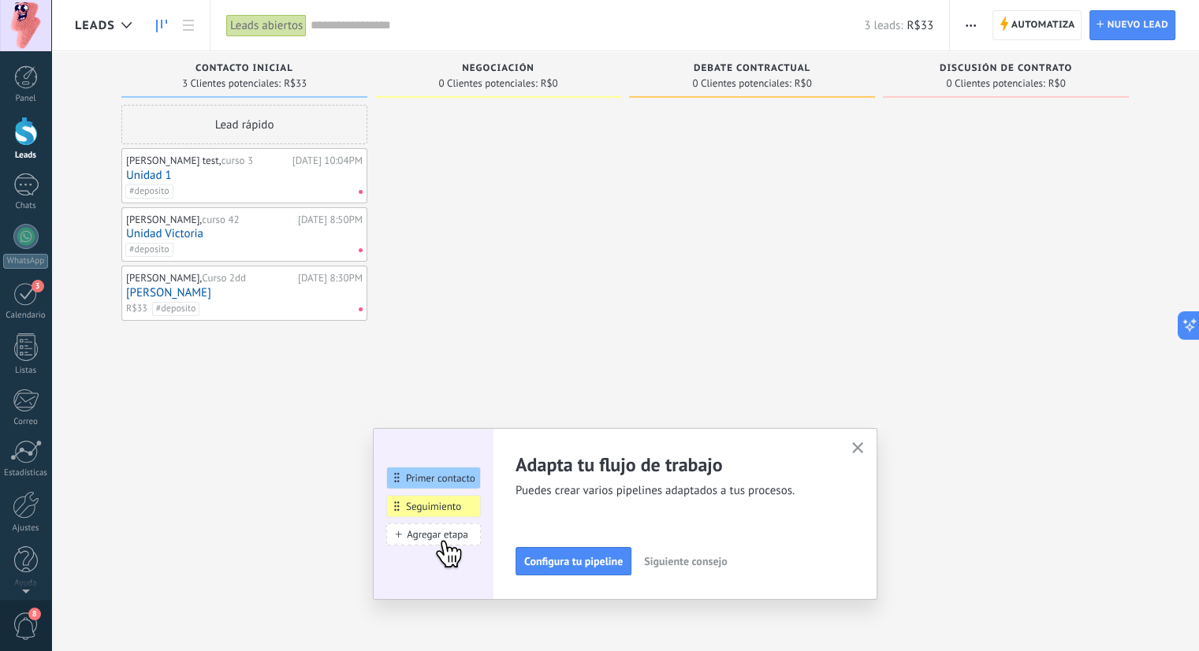
click at [864, 452] on icon "button" at bounding box center [858, 448] width 12 height 12
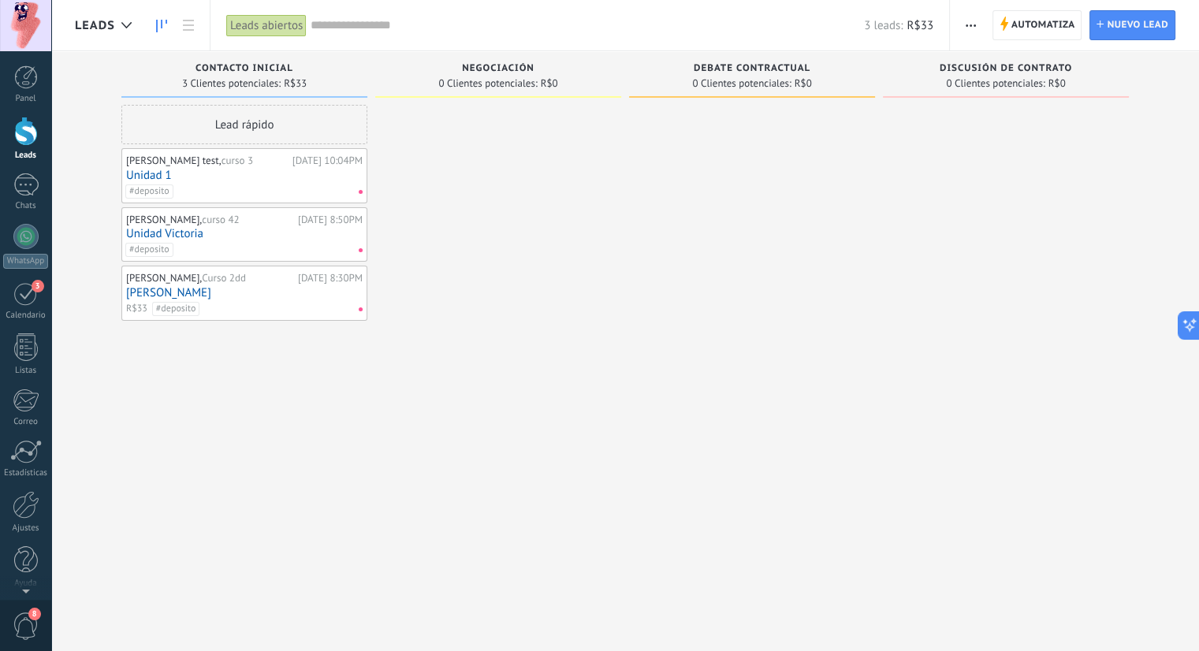
click at [24, 139] on div at bounding box center [26, 131] width 24 height 29
click at [1021, 20] on span "Automatiza" at bounding box center [1043, 25] width 64 height 28
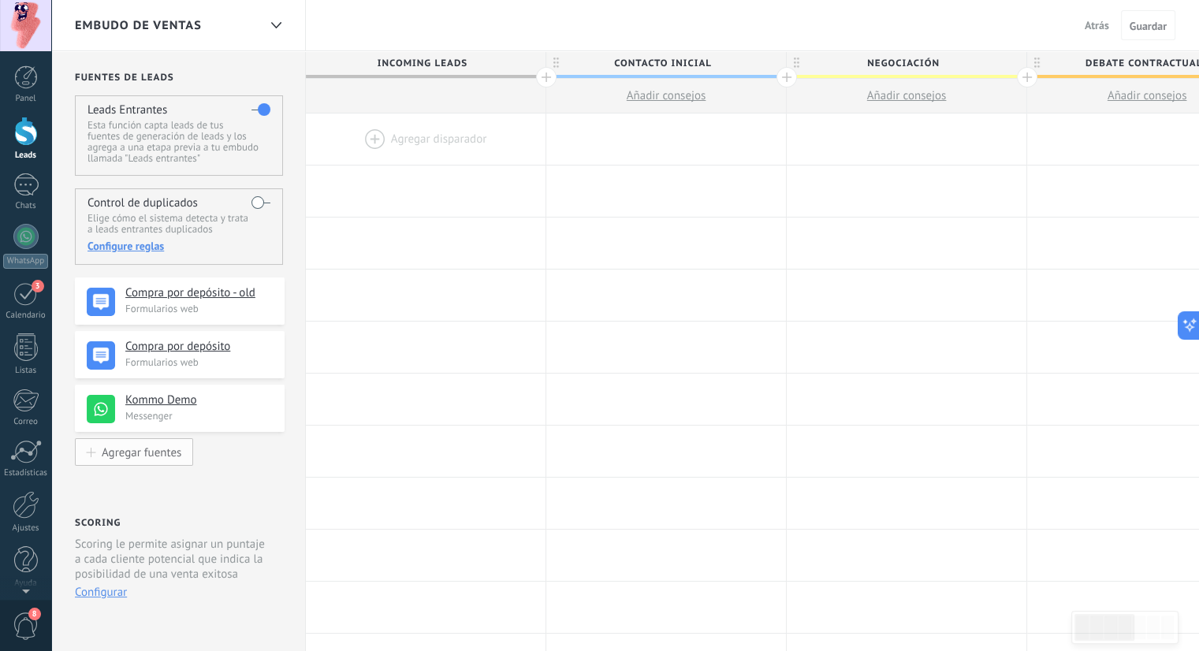
click at [116, 457] on div "Agregar fuentes" at bounding box center [142, 451] width 80 height 13
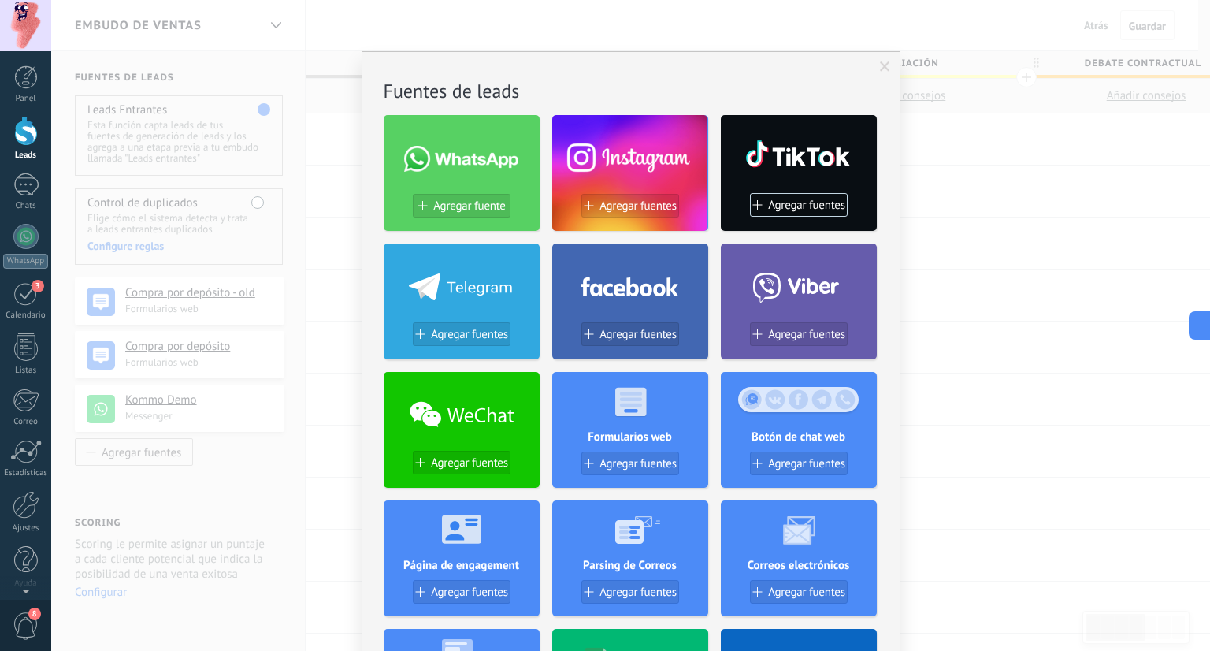
click at [458, 149] on span at bounding box center [461, 159] width 114 height 26
click at [463, 208] on span "Agregar fuente" at bounding box center [469, 205] width 72 height 13
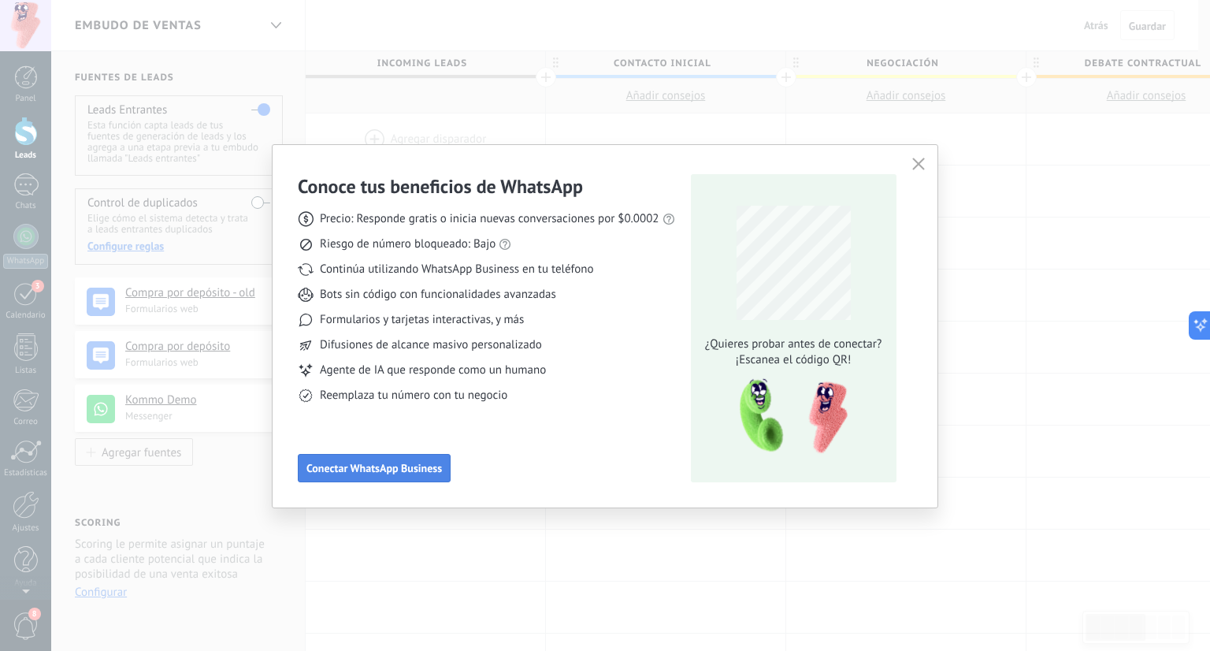
click at [350, 467] on span "Conectar WhatsApp Business" at bounding box center [375, 468] width 136 height 11
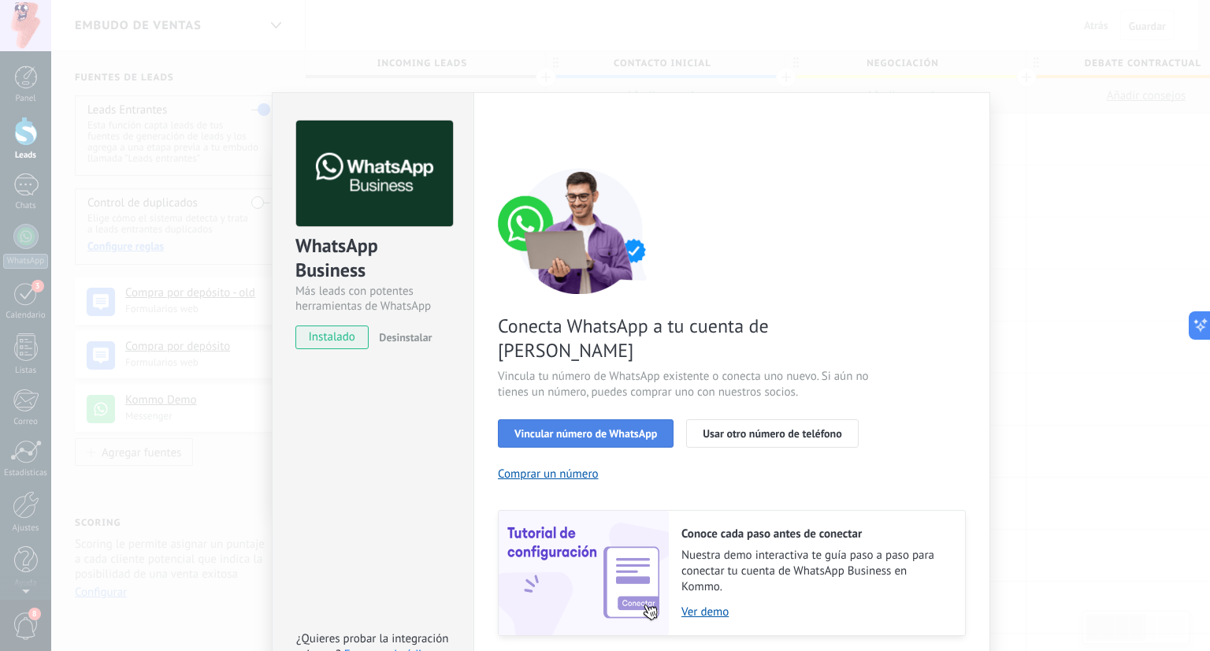
click at [576, 428] on span "Vincular número de WhatsApp" at bounding box center [586, 433] width 143 height 11
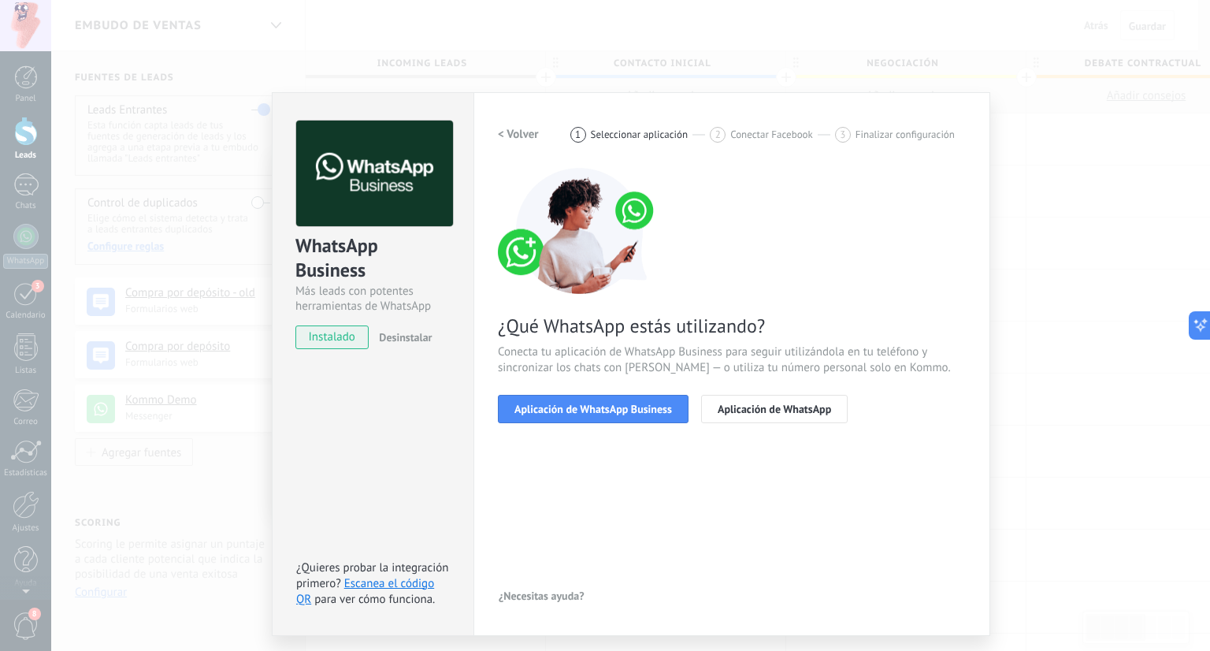
click at [576, 411] on span "Aplicación de WhatsApp Business" at bounding box center [594, 408] width 158 height 11
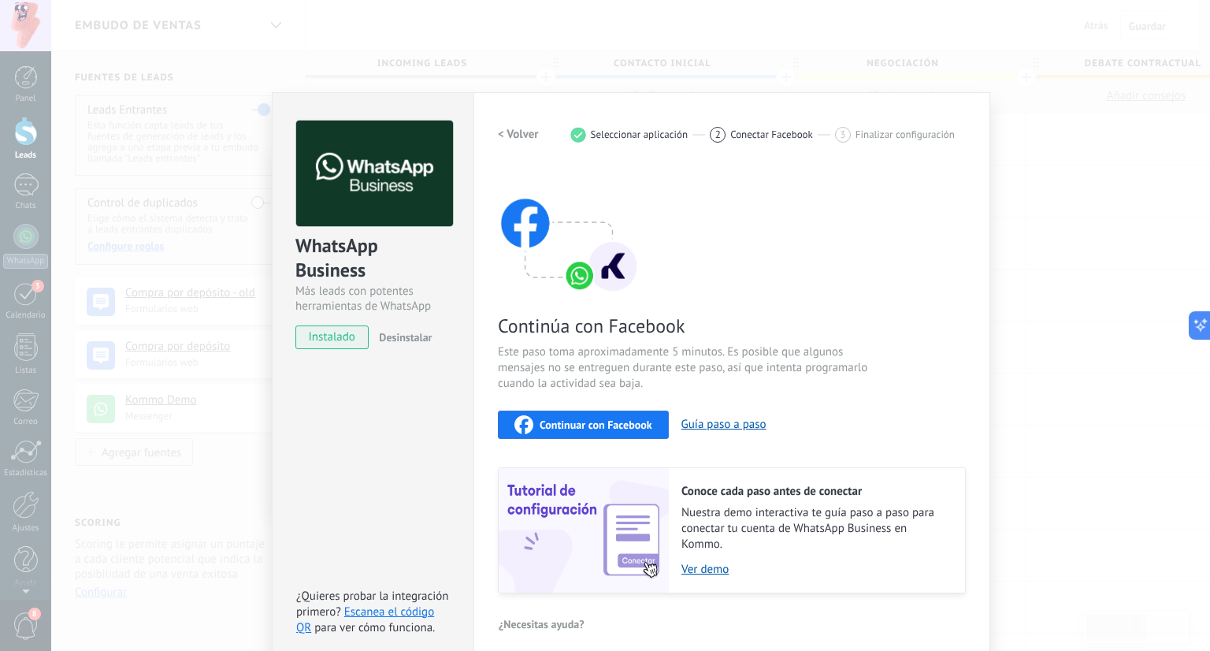
click at [572, 422] on span "Continuar con Facebook" at bounding box center [596, 424] width 113 height 11
